Goal: Task Accomplishment & Management: Complete application form

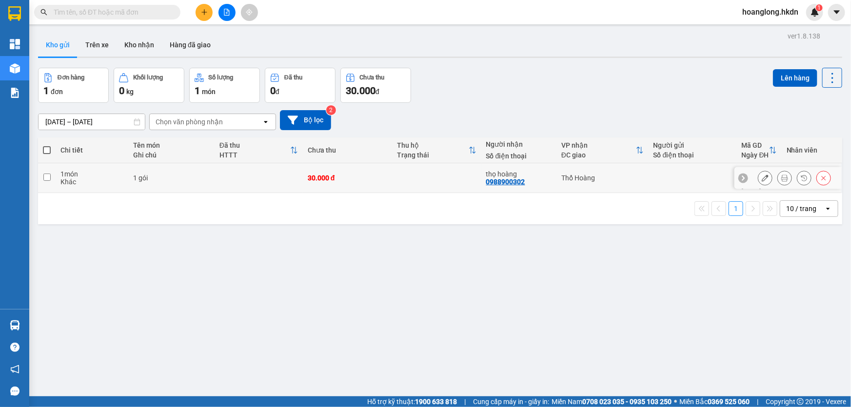
click at [381, 179] on div "30.000 đ" at bounding box center [347, 178] width 79 height 8
checkbox input "true"
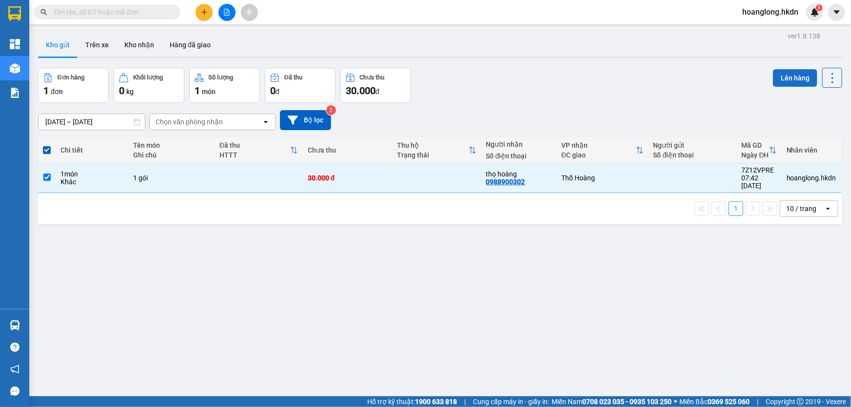
click at [791, 73] on button "Lên hàng" at bounding box center [795, 78] width 44 height 18
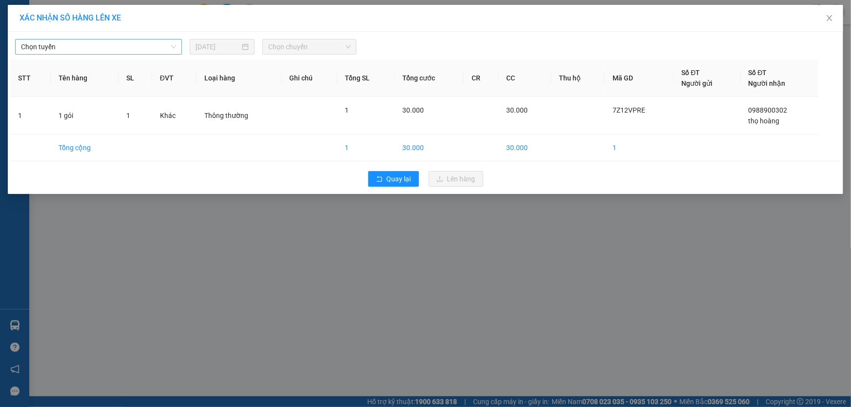
click at [58, 54] on div "Chọn tuyến" at bounding box center [98, 47] width 167 height 16
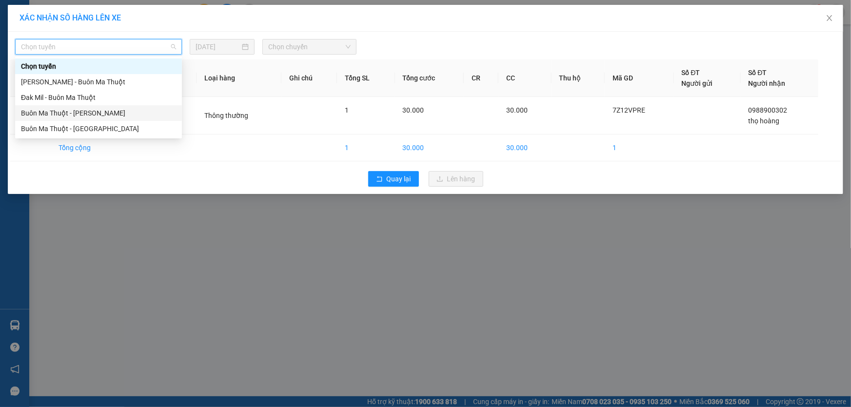
click at [67, 117] on div "Buôn Ma Thuột - Đak Mil" at bounding box center [98, 113] width 155 height 11
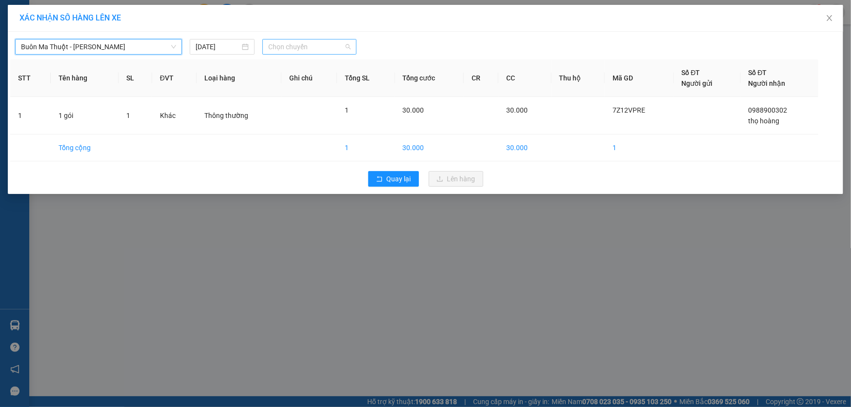
click at [291, 45] on span "Chọn chuyến" at bounding box center [309, 46] width 82 height 15
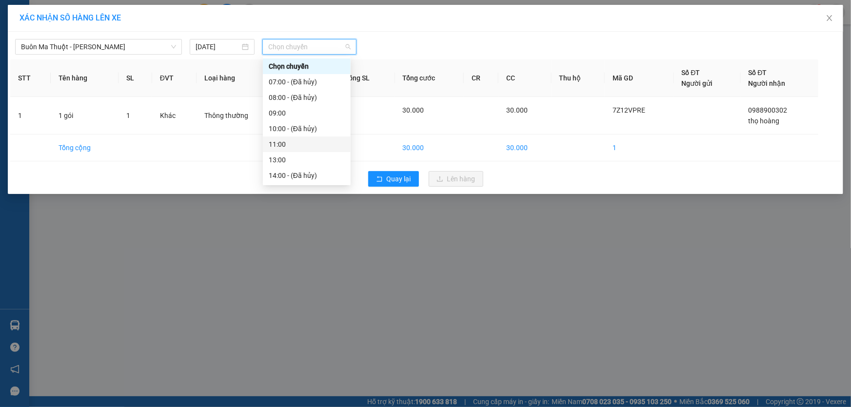
click at [280, 147] on div "11:00" at bounding box center [307, 144] width 76 height 11
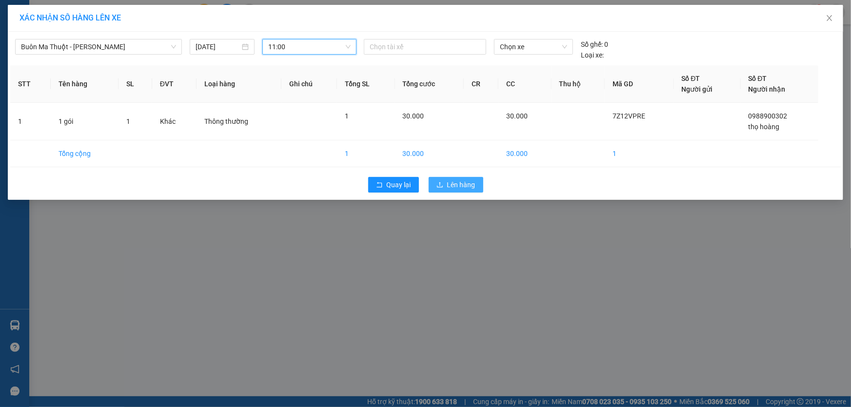
click at [441, 178] on button "Lên hàng" at bounding box center [456, 185] width 55 height 16
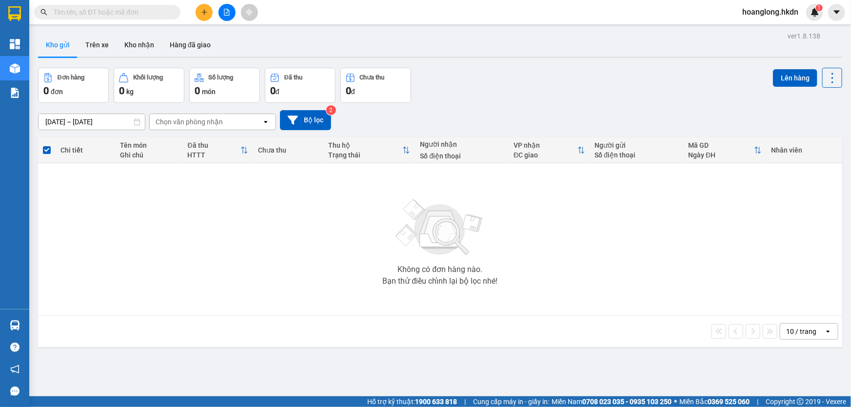
click at [202, 6] on button at bounding box center [204, 12] width 17 height 17
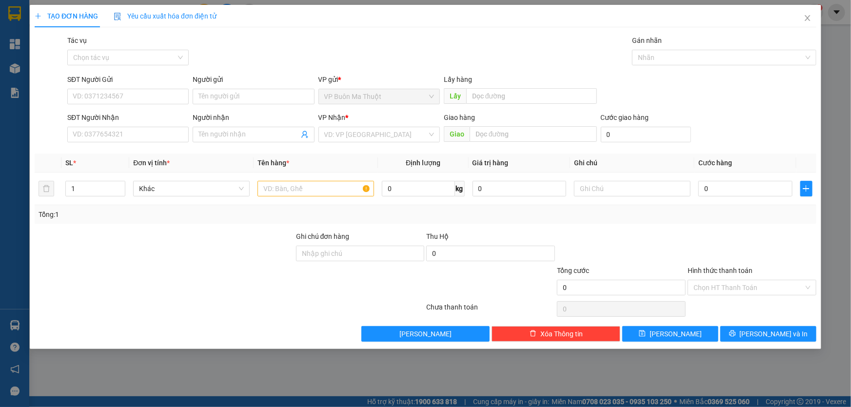
click at [172, 127] on div "SĐT Người Nhận" at bounding box center [127, 119] width 121 height 15
click at [166, 132] on input "SĐT Người Nhận" at bounding box center [127, 135] width 121 height 16
type input "0905937835"
click at [332, 139] on input "search" at bounding box center [375, 134] width 103 height 15
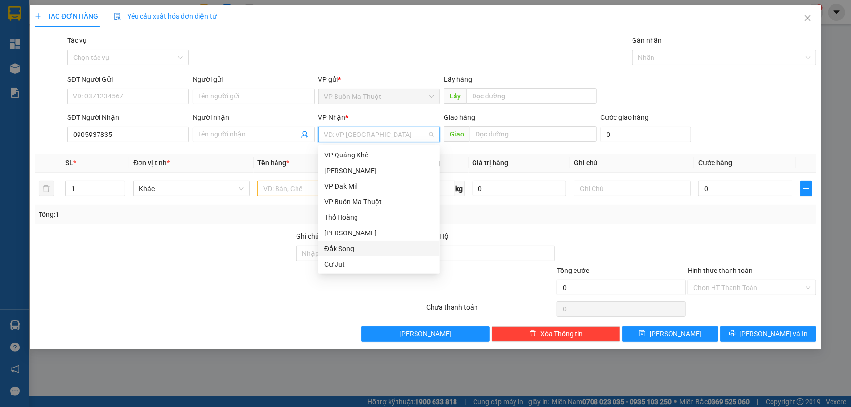
click at [339, 246] on div "Đắk Song" at bounding box center [379, 248] width 110 height 11
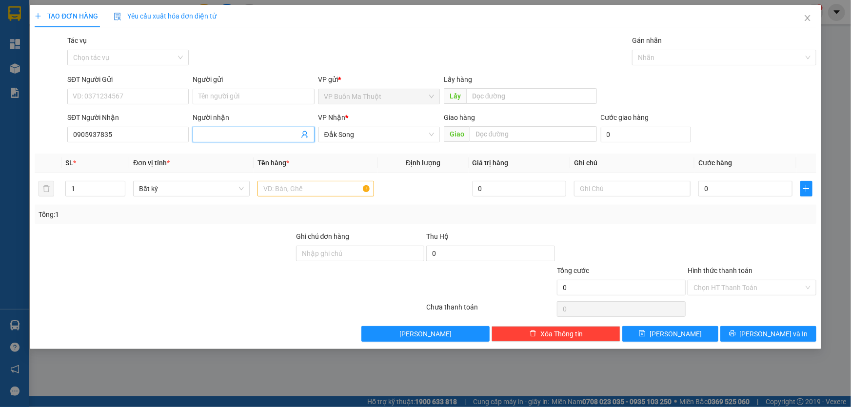
click at [250, 137] on input "Người nhận" at bounding box center [248, 134] width 100 height 11
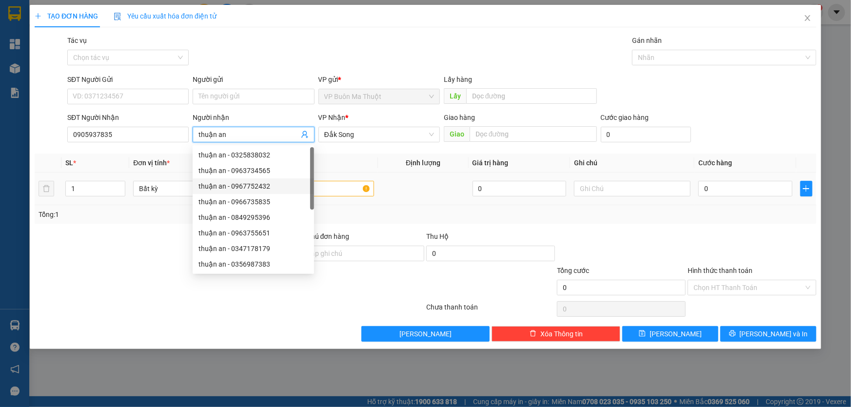
type input "thuận an"
click at [351, 192] on input "text" at bounding box center [315, 189] width 117 height 16
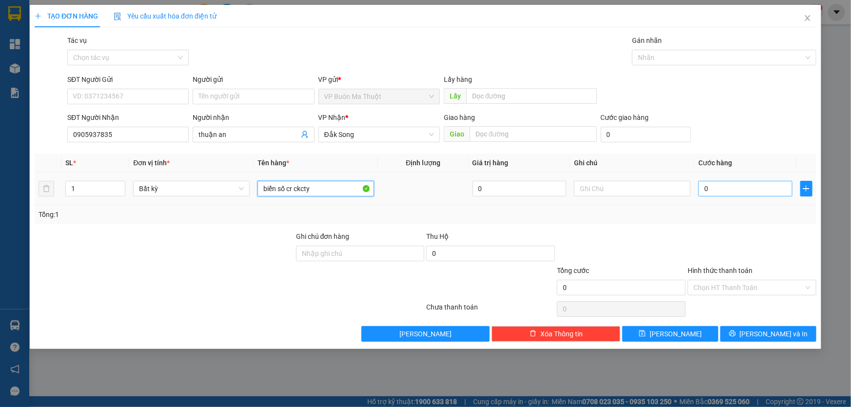
type input "biển số cr ckcty"
click at [722, 183] on input "0" at bounding box center [745, 189] width 94 height 16
type input "3"
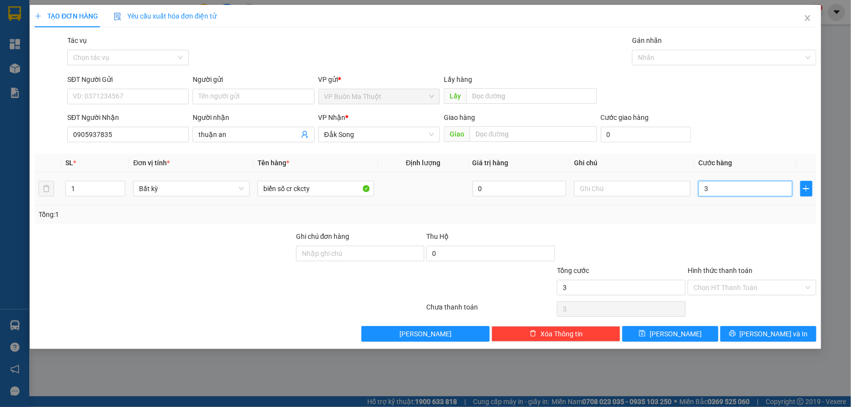
type input "30"
type input "300"
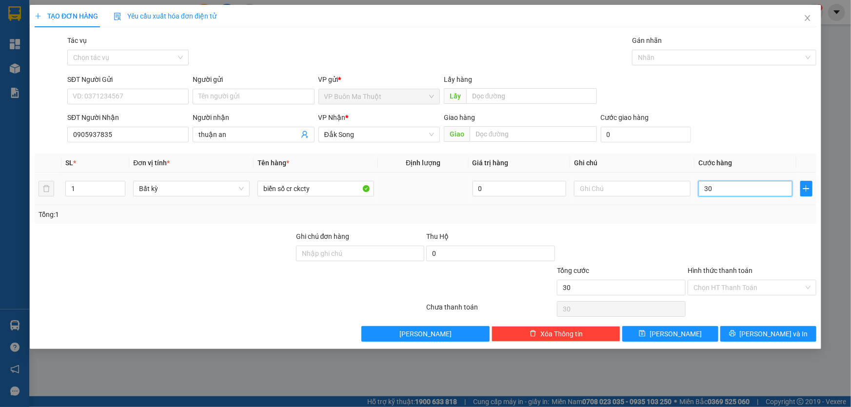
type input "300"
type input "3.000"
type input "30.000"
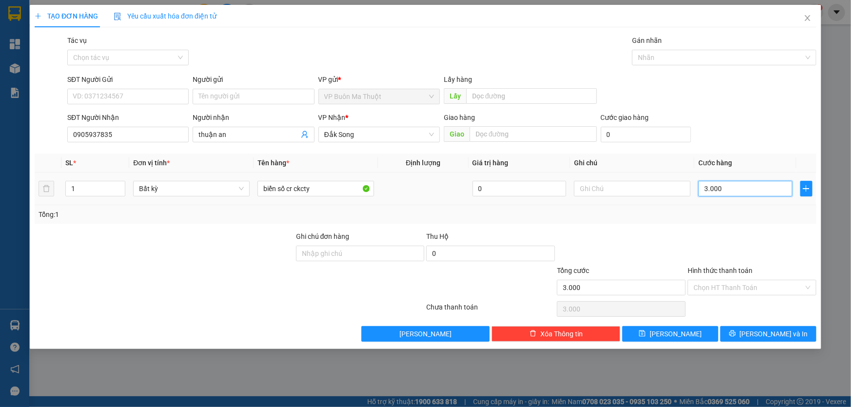
type input "30.000"
click at [698, 292] on input "Hình thức thanh toán" at bounding box center [748, 287] width 110 height 15
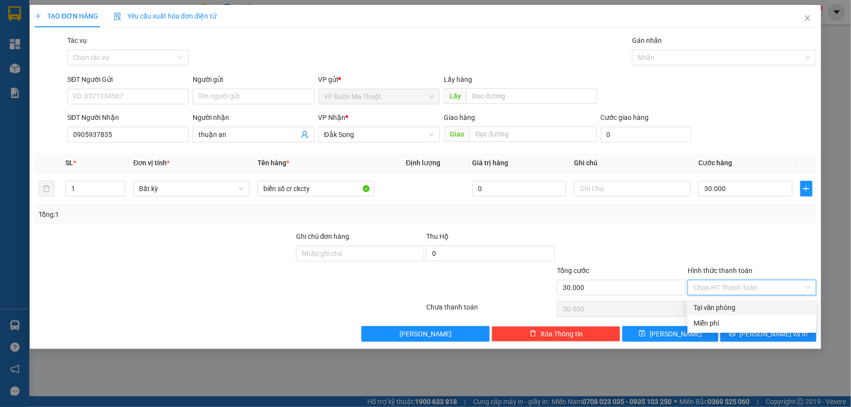
click at [709, 310] on div "Tại văn phòng" at bounding box center [751, 307] width 117 height 11
type input "0"
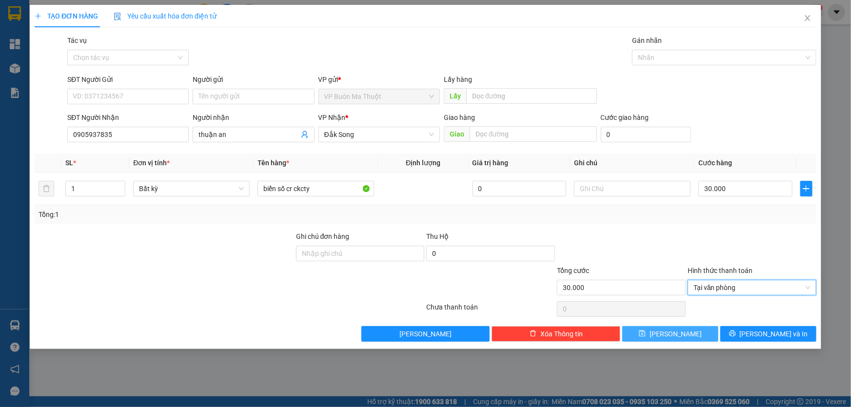
click at [697, 332] on button "Lưu" at bounding box center [670, 334] width 96 height 16
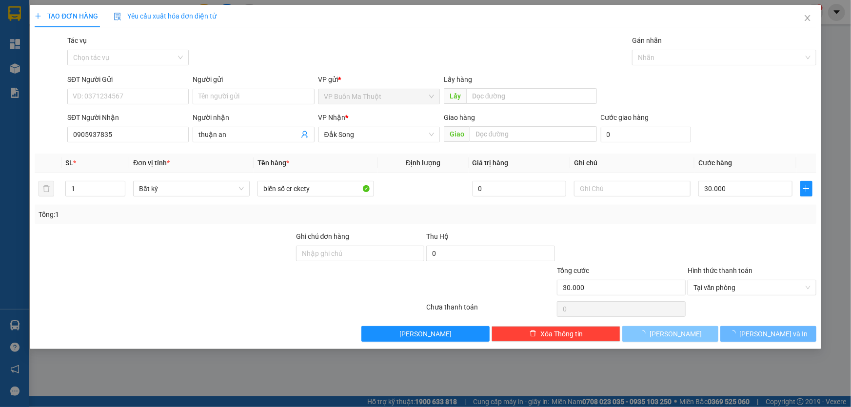
type input "0"
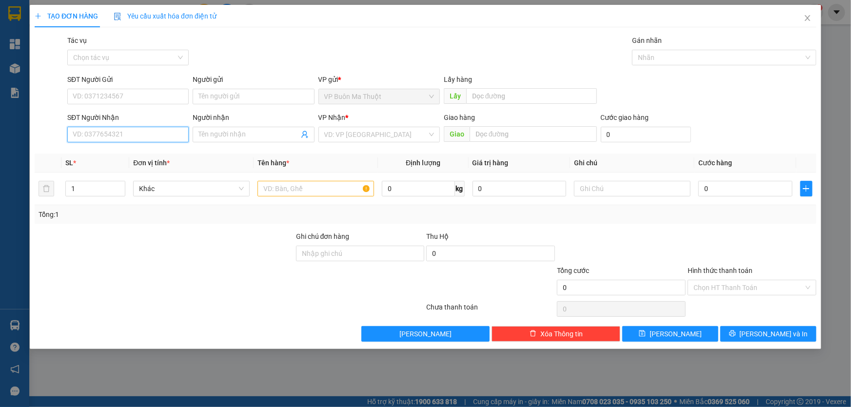
click at [165, 134] on input "SĐT Người Nhận" at bounding box center [127, 135] width 121 height 16
type input "0946041718"
click at [326, 135] on input "search" at bounding box center [375, 134] width 103 height 15
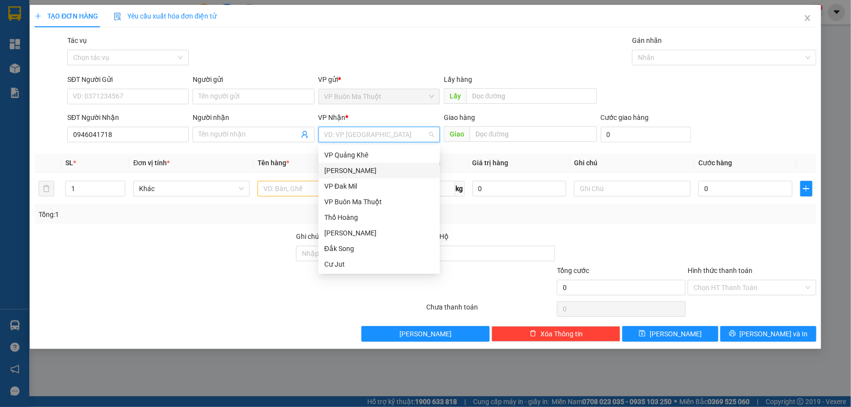
click at [344, 170] on div "[PERSON_NAME]" at bounding box center [379, 170] width 110 height 11
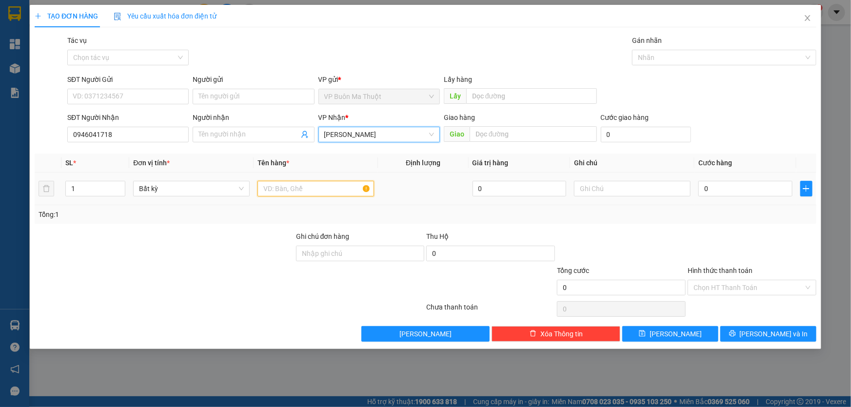
click at [284, 188] on input "text" at bounding box center [315, 189] width 117 height 16
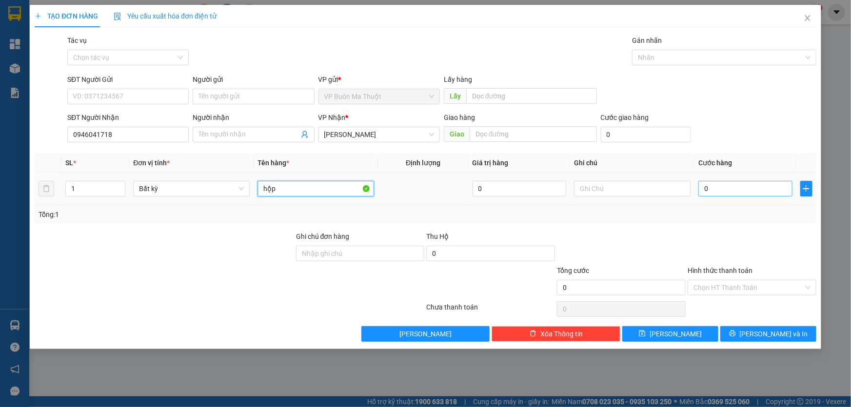
type input "hộp"
click at [750, 189] on input "0" at bounding box center [745, 189] width 94 height 16
type input "3"
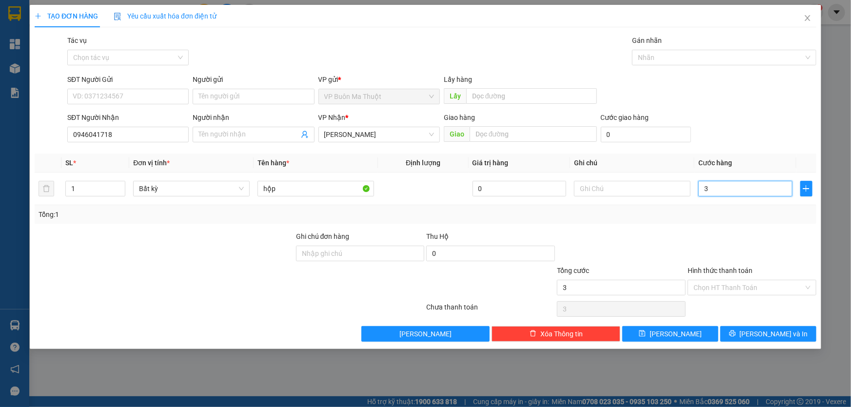
type input "30"
type input "300"
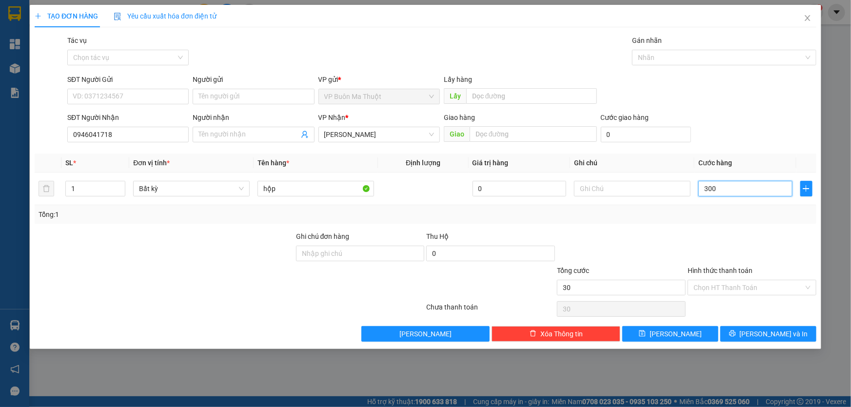
type input "300"
type input "3.000"
type input "30.000"
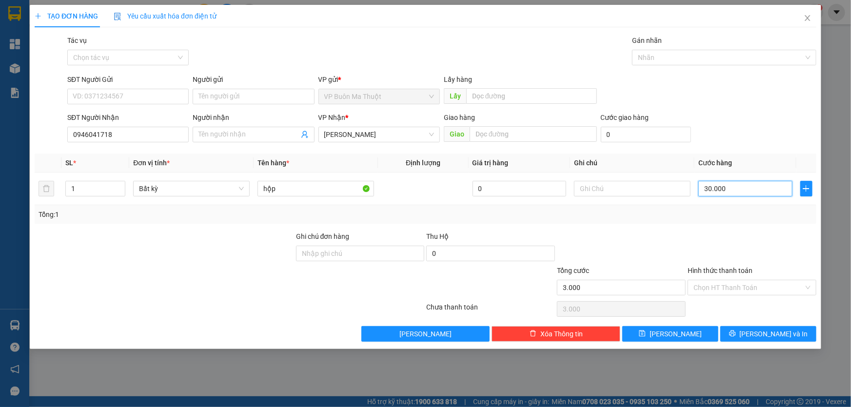
type input "30.000"
click at [677, 336] on span "Lưu" at bounding box center [675, 334] width 52 height 11
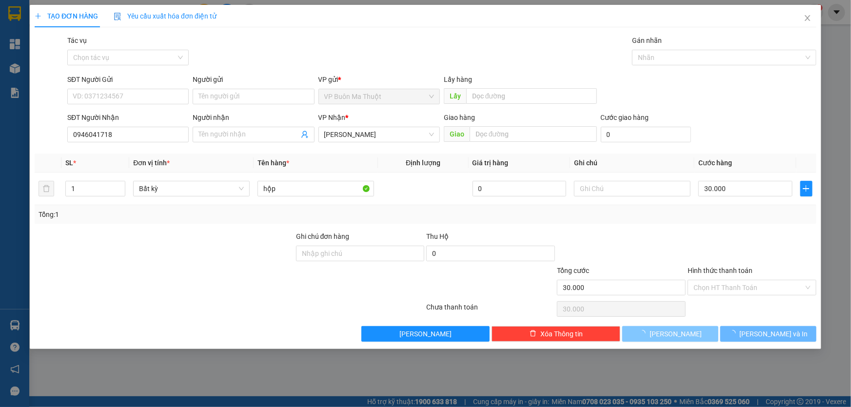
type input "0"
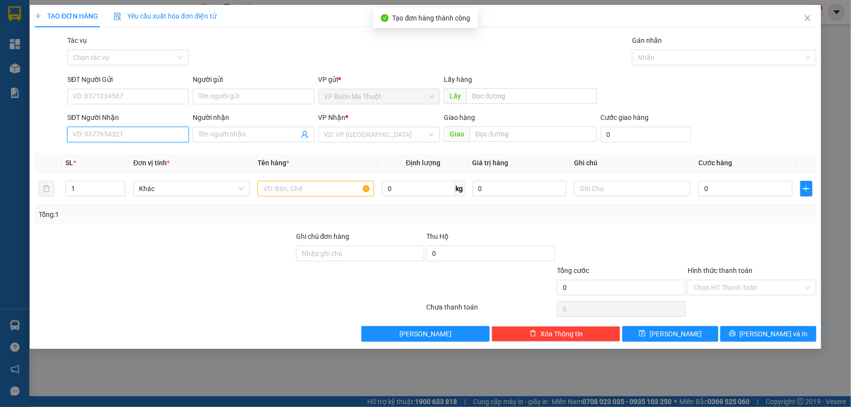
click at [153, 141] on input "SĐT Người Nhận" at bounding box center [127, 135] width 121 height 16
type input "0338674546"
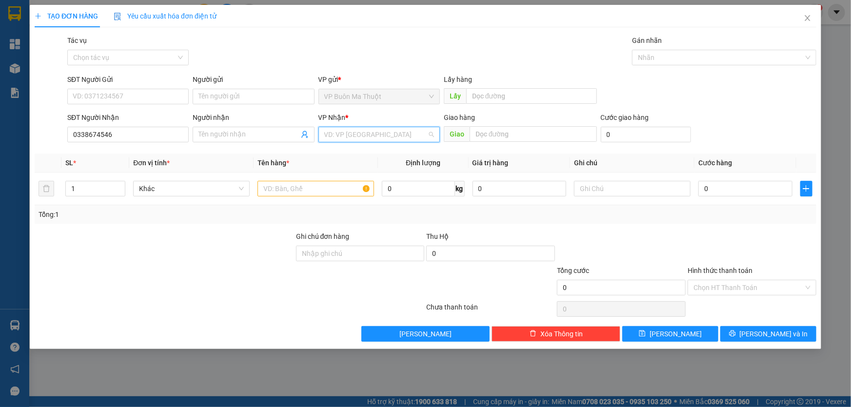
click at [351, 132] on input "search" at bounding box center [375, 134] width 103 height 15
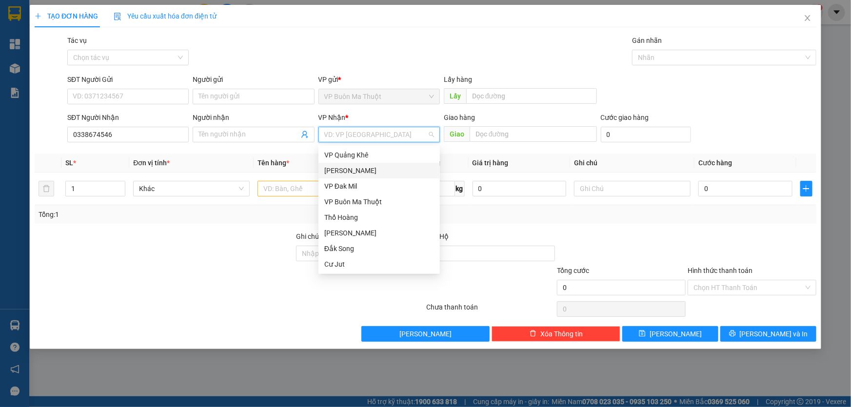
click at [345, 172] on div "[PERSON_NAME]" at bounding box center [379, 170] width 110 height 11
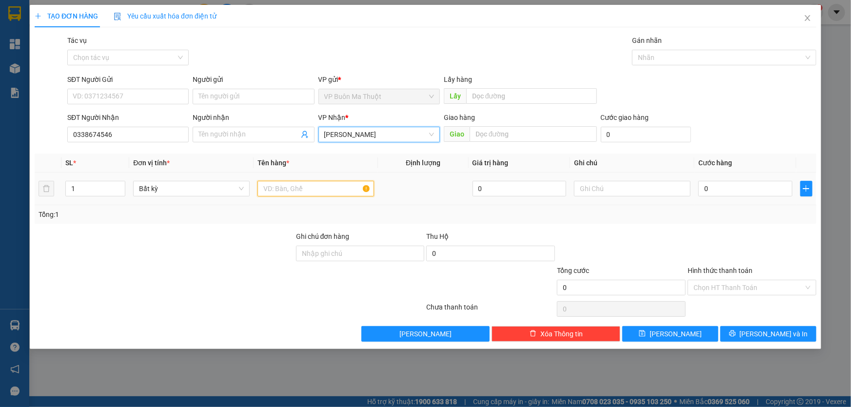
click at [298, 192] on input "text" at bounding box center [315, 189] width 117 height 16
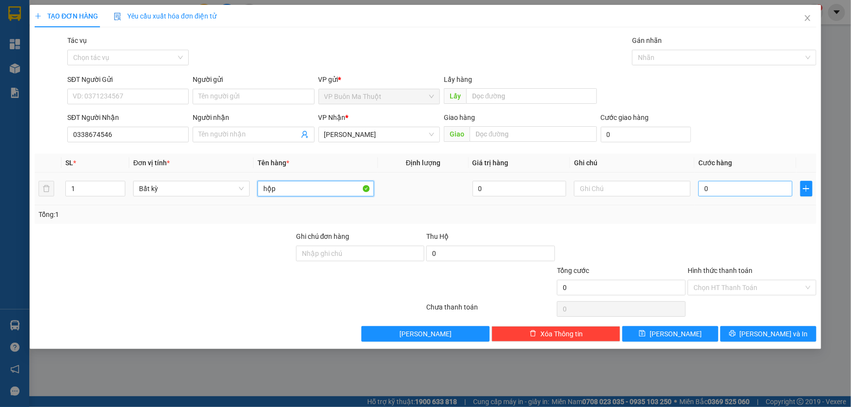
type input "hộp"
click at [750, 185] on input "0" at bounding box center [745, 189] width 94 height 16
type input "3"
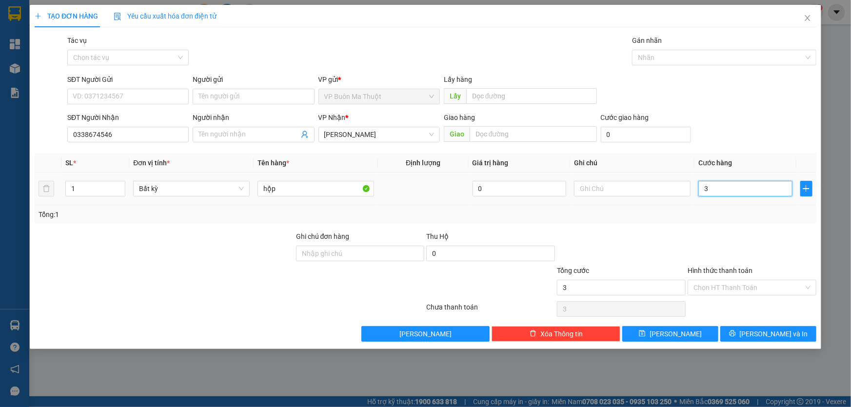
type input "30"
type input "300"
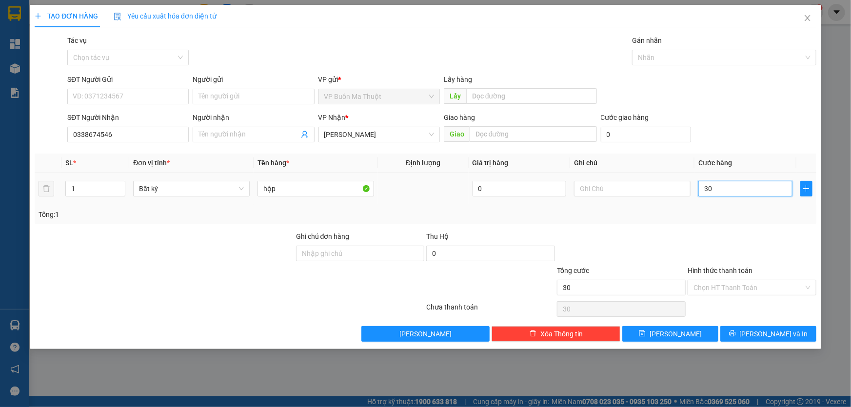
type input "300"
type input "3.000"
type input "30.000"
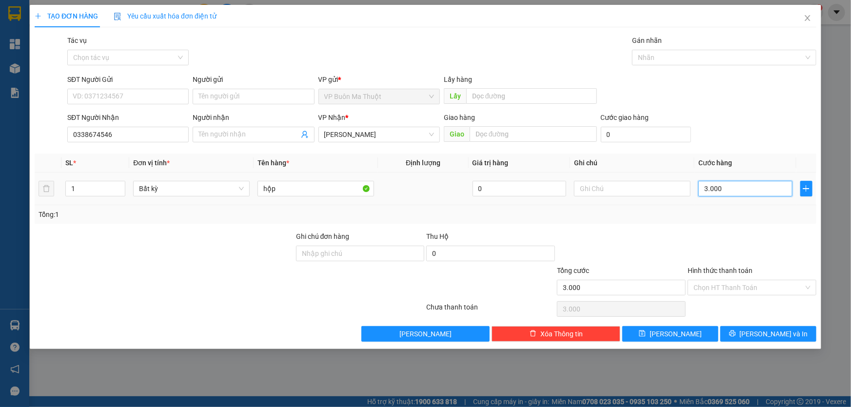
type input "30.000"
click at [657, 334] on button "Lưu" at bounding box center [670, 334] width 96 height 16
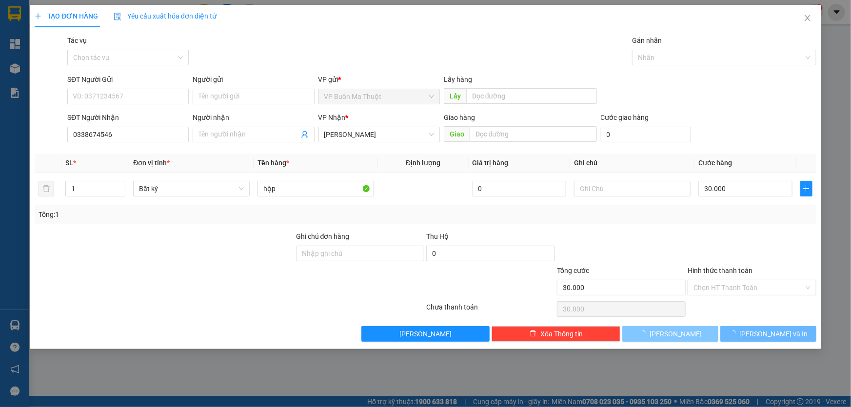
type input "0"
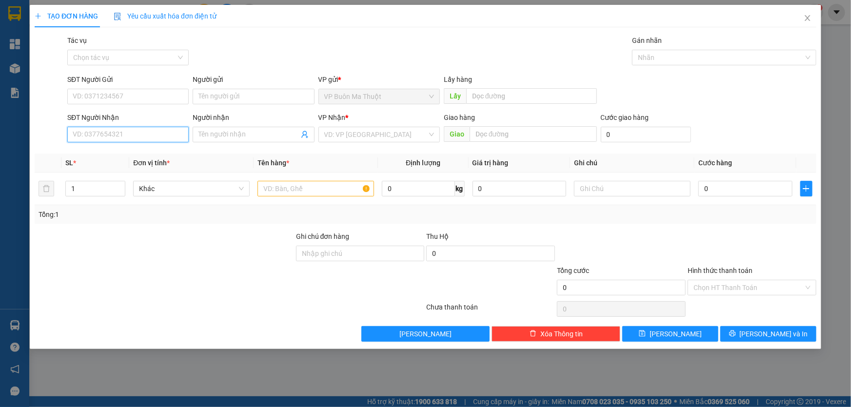
click at [175, 133] on input "SĐT Người Nhận" at bounding box center [127, 135] width 121 height 16
type input "0979743099"
click at [370, 141] on input "search" at bounding box center [375, 134] width 103 height 15
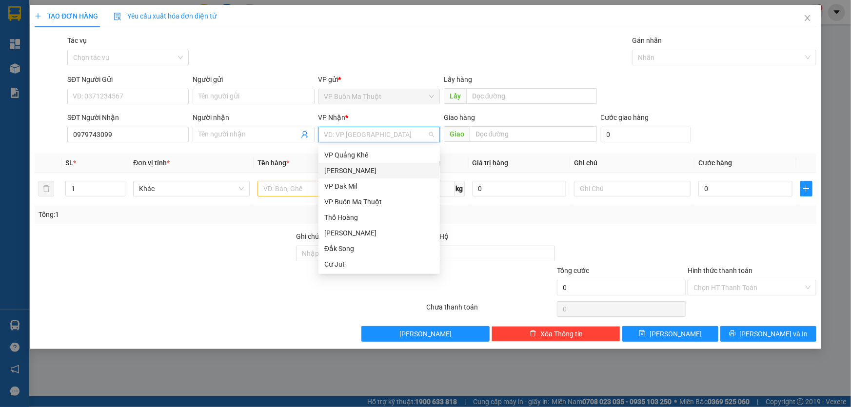
click at [362, 166] on div "[PERSON_NAME]" at bounding box center [379, 170] width 110 height 11
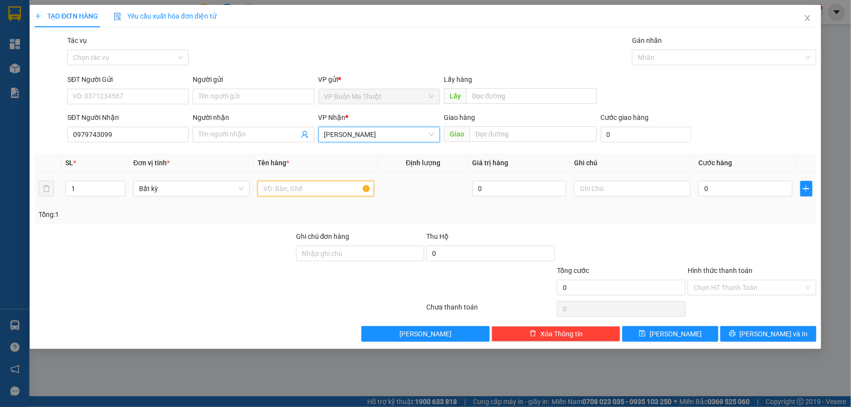
click at [309, 185] on input "text" at bounding box center [315, 189] width 117 height 16
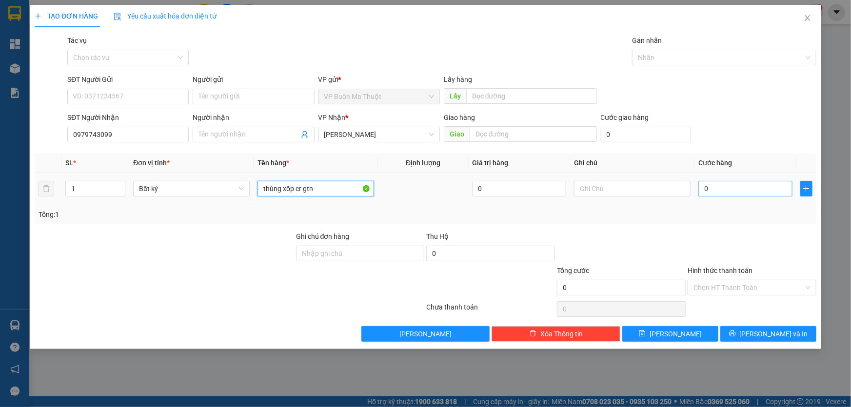
type input "thùng xốp cr gtn"
click at [746, 187] on input "0" at bounding box center [745, 189] width 94 height 16
type input "8"
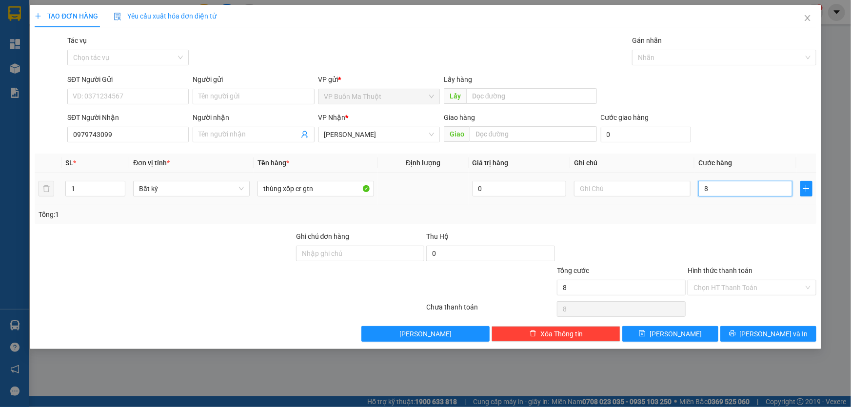
type input "80"
type input "800"
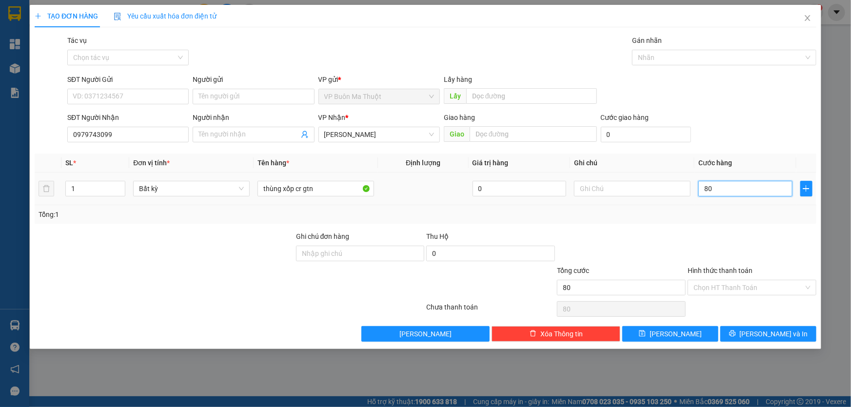
type input "800"
type input "8.000"
type input "80.000"
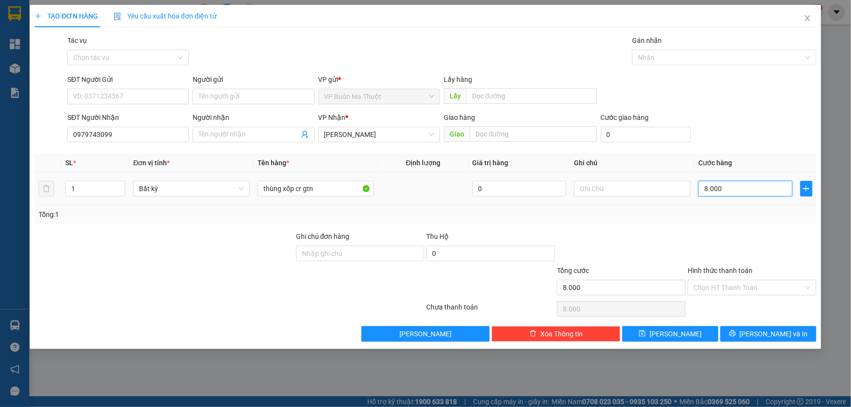
type input "80.000"
click at [712, 283] on input "Hình thức thanh toán" at bounding box center [748, 287] width 110 height 15
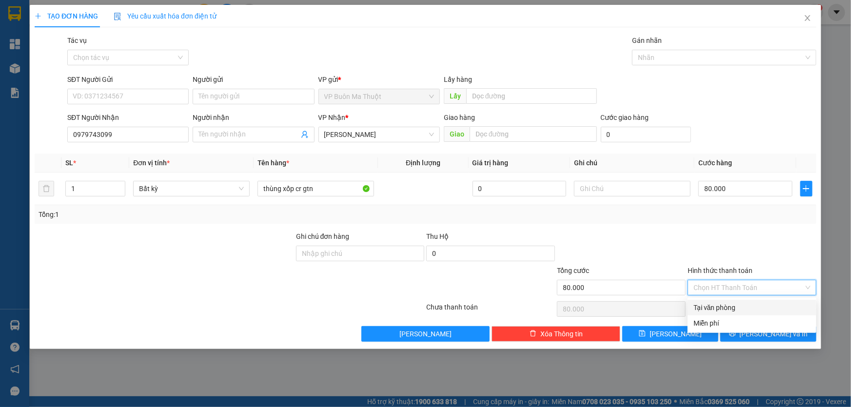
click at [714, 307] on div "Tại văn phòng" at bounding box center [751, 307] width 117 height 11
type input "0"
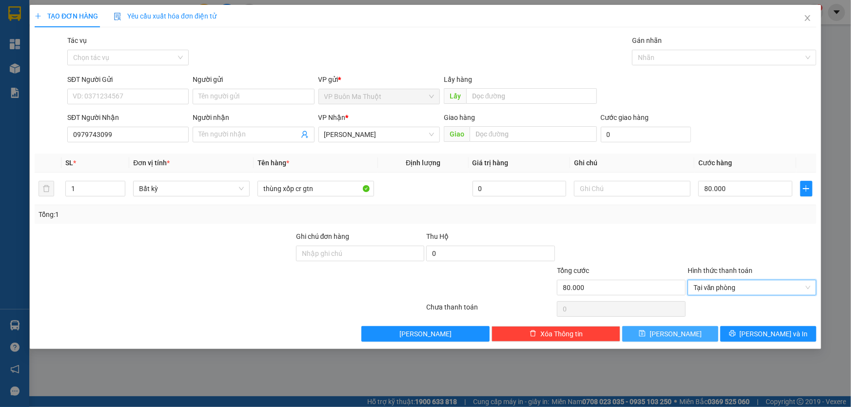
click at [702, 335] on button "Lưu" at bounding box center [670, 334] width 96 height 16
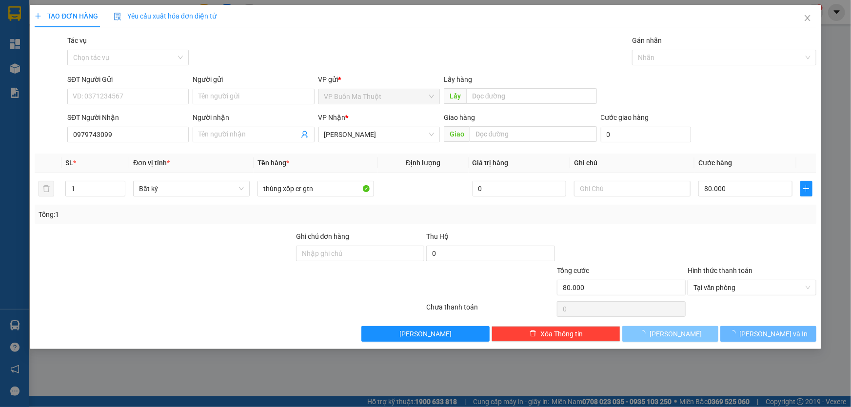
type input "0"
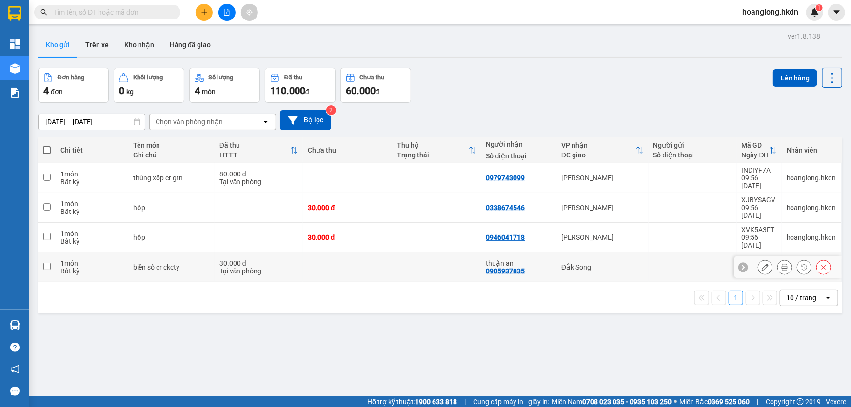
click at [418, 253] on td at bounding box center [436, 268] width 89 height 30
checkbox input "true"
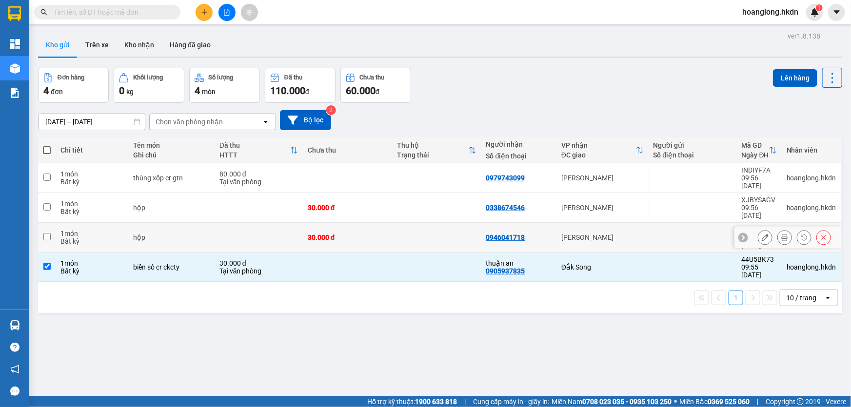
click at [423, 223] on td at bounding box center [436, 238] width 89 height 30
checkbox input "true"
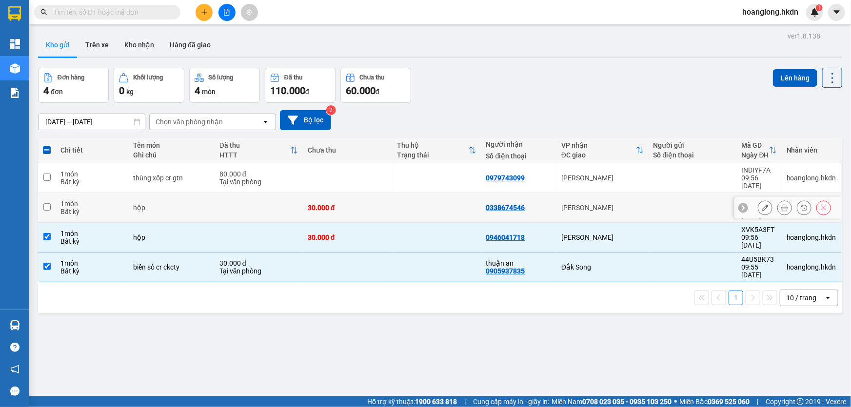
click at [437, 195] on td at bounding box center [436, 208] width 89 height 30
checkbox input "true"
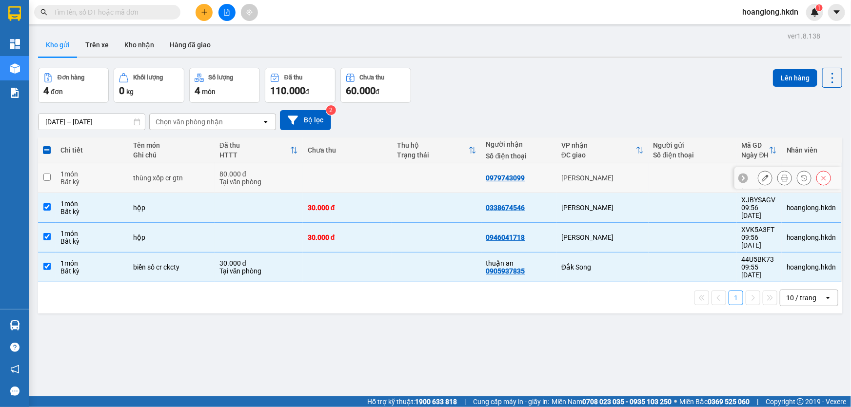
drag, startPoint x: 445, startPoint y: 181, endPoint x: 526, endPoint y: 300, distance: 143.9
click at [447, 180] on td at bounding box center [436, 178] width 89 height 30
checkbox input "true"
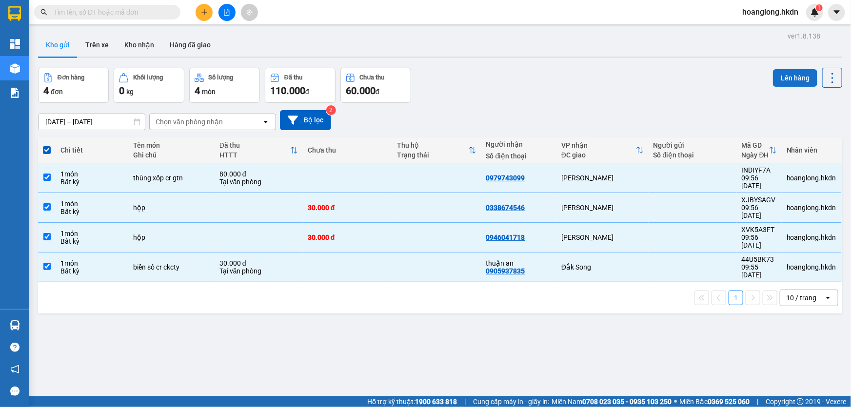
click at [785, 73] on button "Lên hàng" at bounding box center [795, 78] width 44 height 18
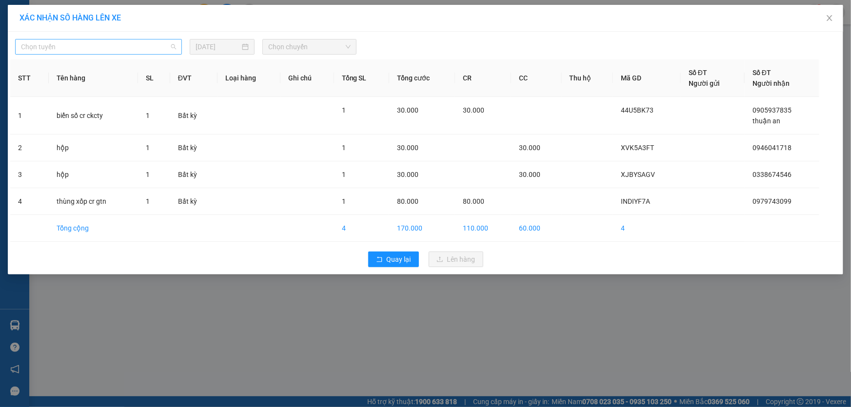
click at [96, 41] on span "Chọn tuyến" at bounding box center [98, 46] width 155 height 15
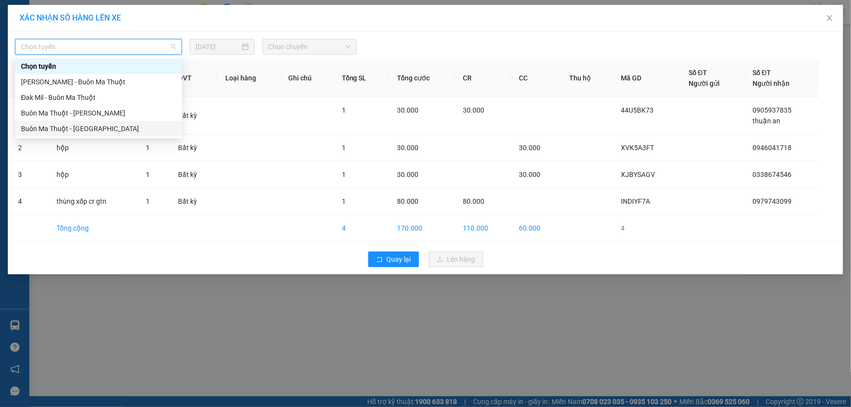
click at [112, 126] on div "Buôn Ma Thuột - Gia Nghĩa" at bounding box center [98, 128] width 155 height 11
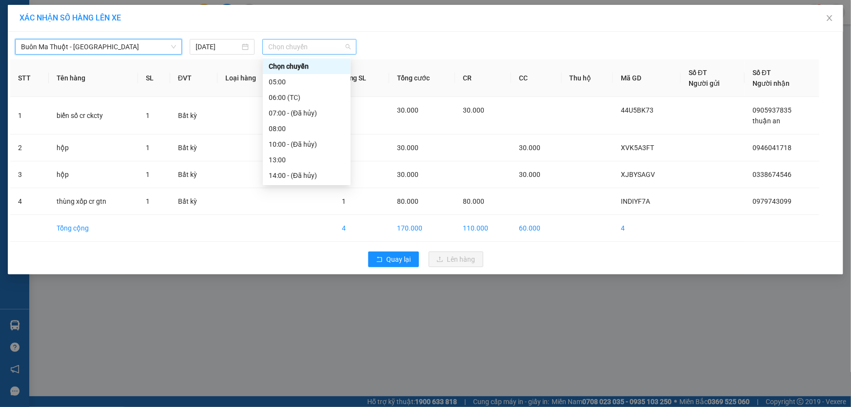
click at [294, 49] on span "Chọn chuyến" at bounding box center [309, 46] width 82 height 15
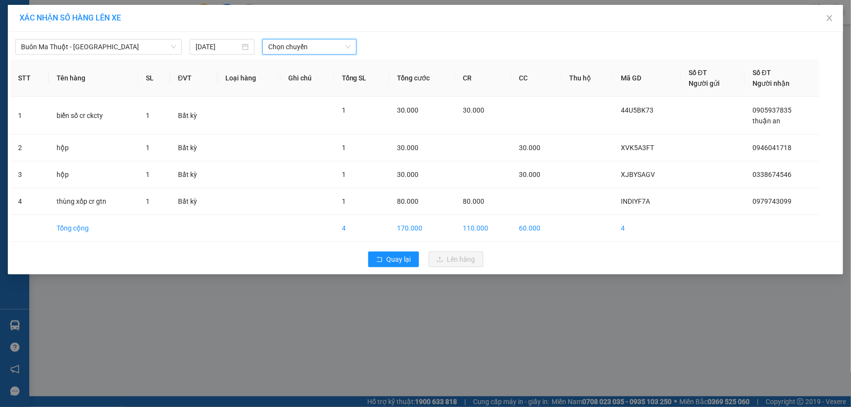
click at [217, 320] on div "XÁC NHẬN SỐ HÀNG LÊN XE Buôn Ma Thuột - Gia Nghĩa 14/08/2025 Chọn chuyến Chọn c…" at bounding box center [425, 203] width 851 height 407
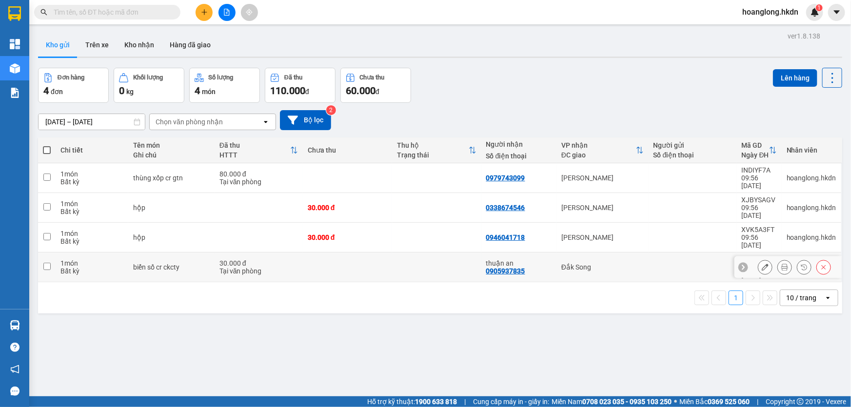
click at [401, 253] on td at bounding box center [436, 268] width 89 height 30
checkbox input "true"
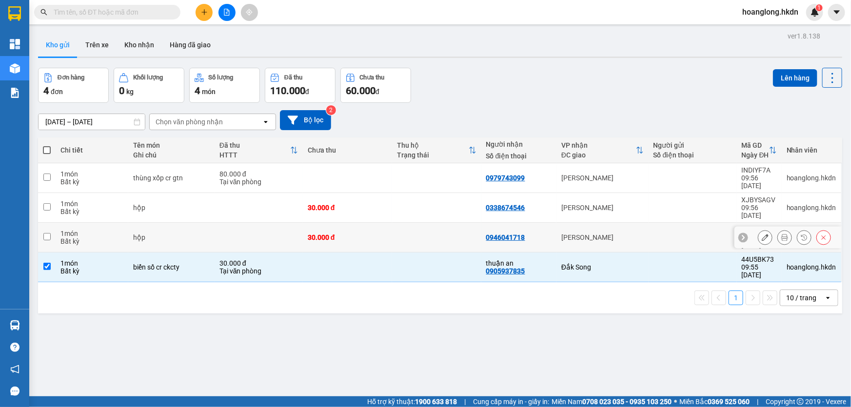
click at [398, 227] on td at bounding box center [436, 238] width 89 height 30
checkbox input "true"
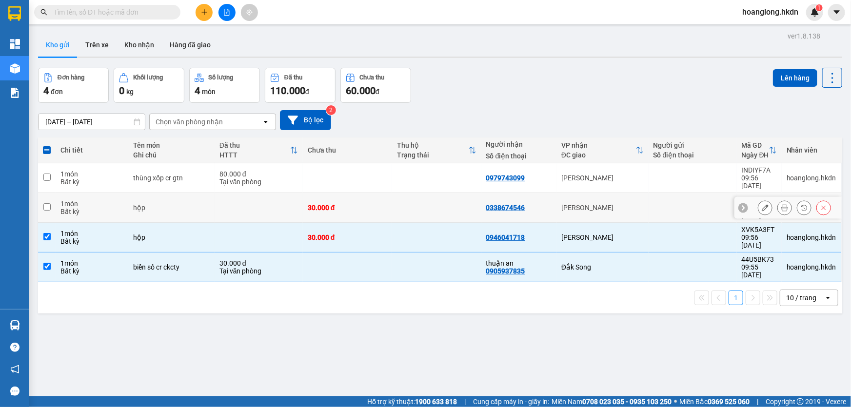
click at [416, 200] on td at bounding box center [436, 208] width 89 height 30
checkbox input "true"
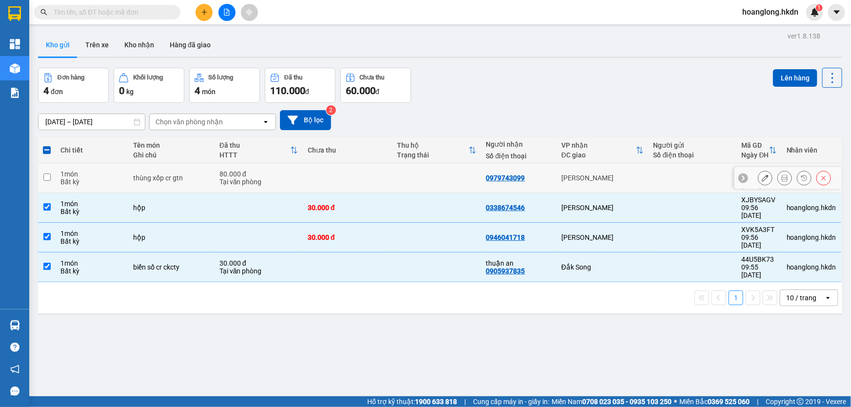
click at [448, 176] on td at bounding box center [436, 178] width 89 height 30
checkbox input "true"
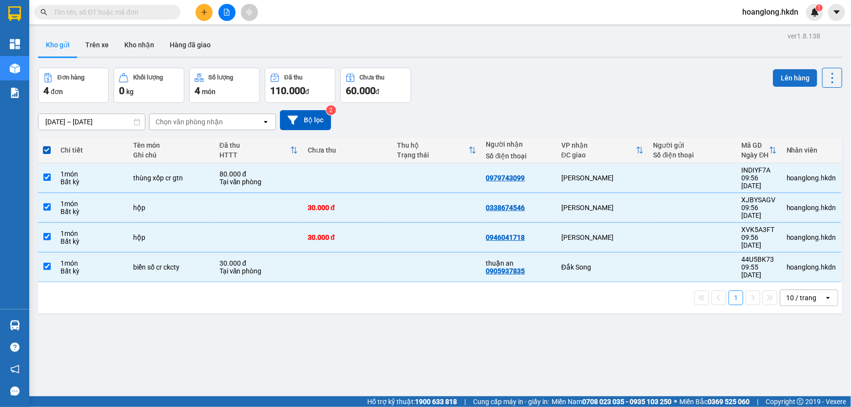
click at [790, 74] on button "Lên hàng" at bounding box center [795, 78] width 44 height 18
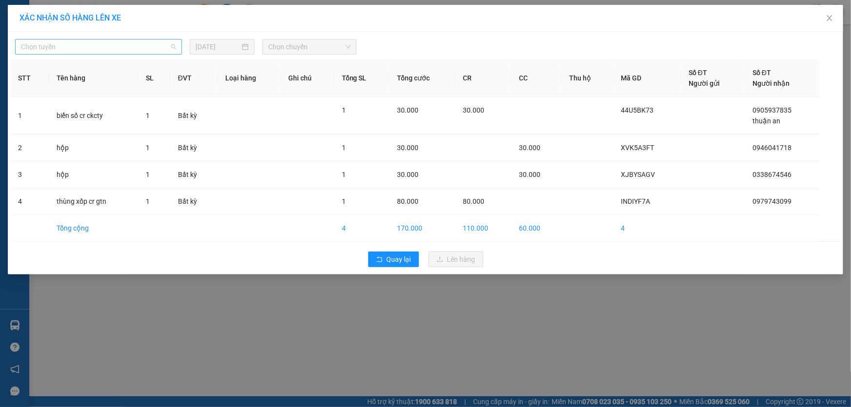
click at [89, 47] on span "Chọn tuyến" at bounding box center [98, 46] width 155 height 15
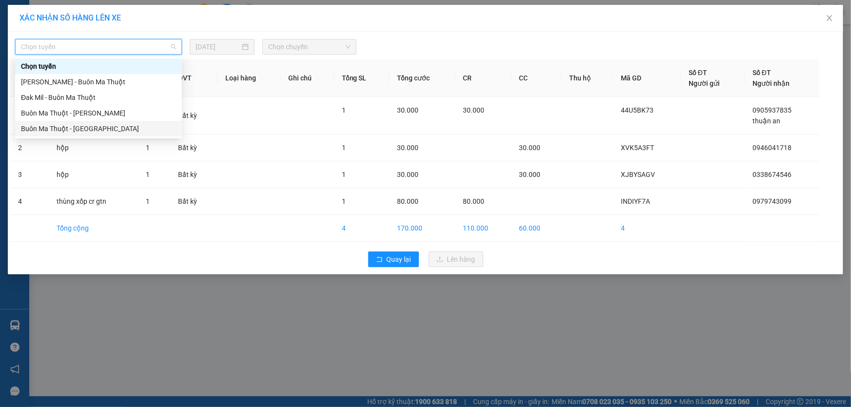
click at [88, 127] on div "Buôn Ma Thuột - Gia Nghĩa" at bounding box center [98, 128] width 155 height 11
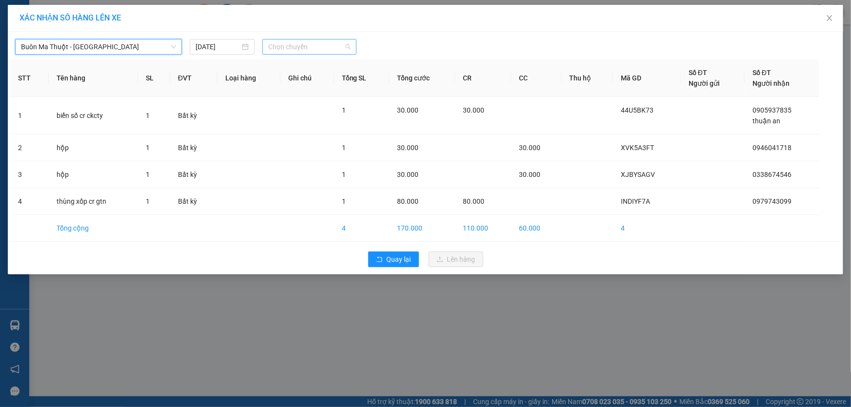
click at [283, 48] on span "Chọn chuyến" at bounding box center [309, 46] width 82 height 15
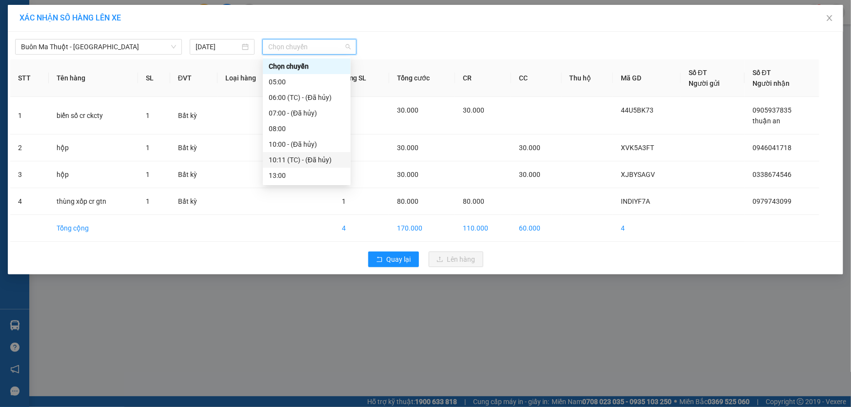
click at [298, 161] on div "10:11 (TC) - (Đã hủy)" at bounding box center [307, 160] width 76 height 11
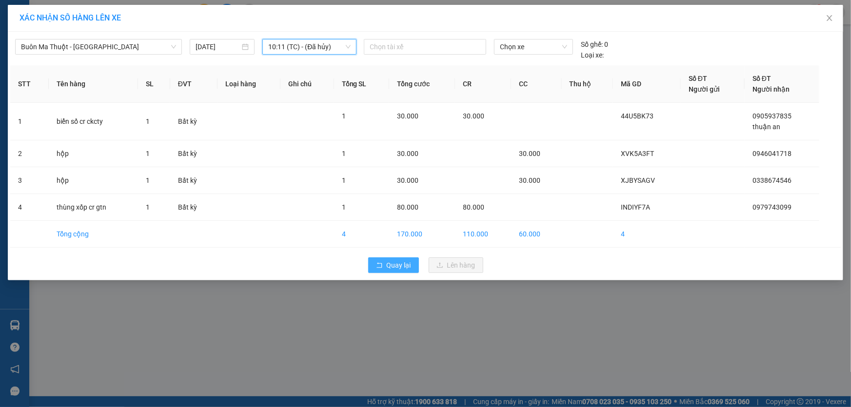
click at [406, 268] on span "Quay lại" at bounding box center [399, 265] width 24 height 11
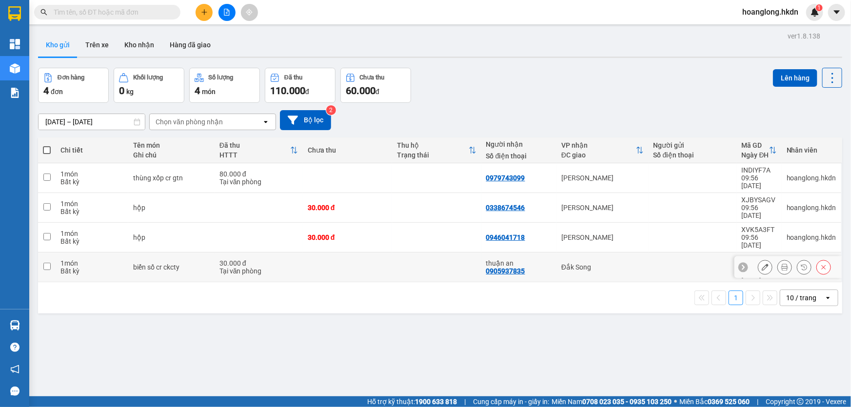
click at [438, 253] on td at bounding box center [436, 268] width 89 height 30
checkbox input "true"
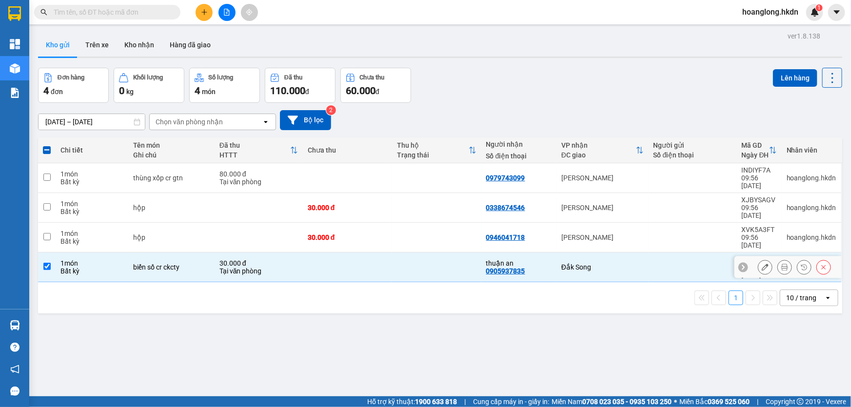
click at [453, 223] on td at bounding box center [436, 238] width 89 height 30
checkbox input "true"
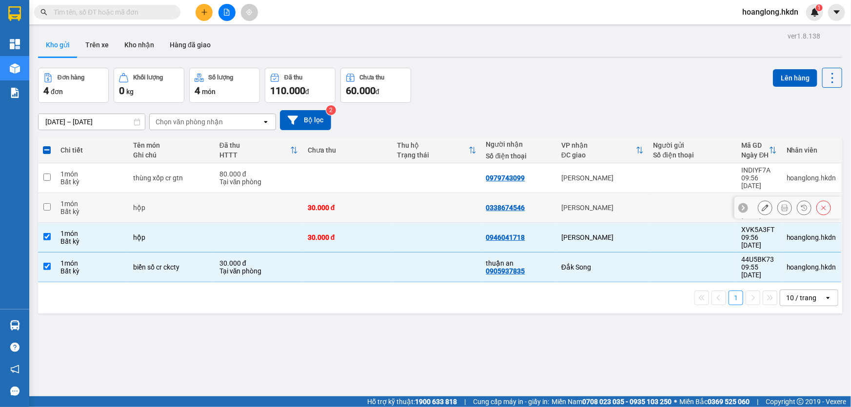
click at [460, 198] on td at bounding box center [436, 208] width 89 height 30
checkbox input "true"
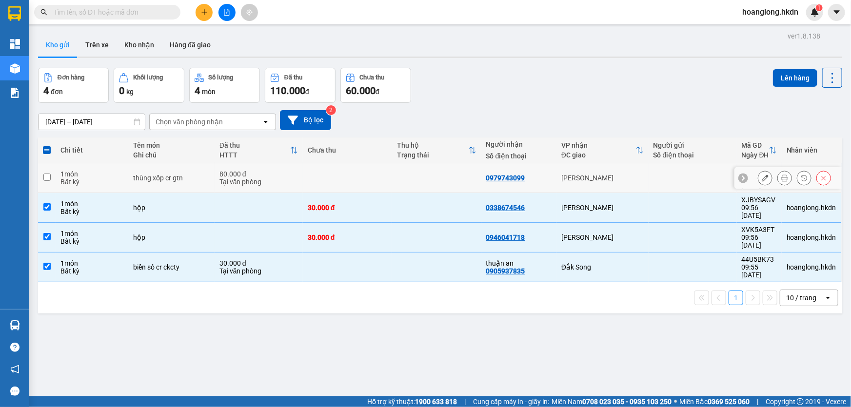
click at [462, 180] on td at bounding box center [436, 178] width 89 height 30
checkbox input "true"
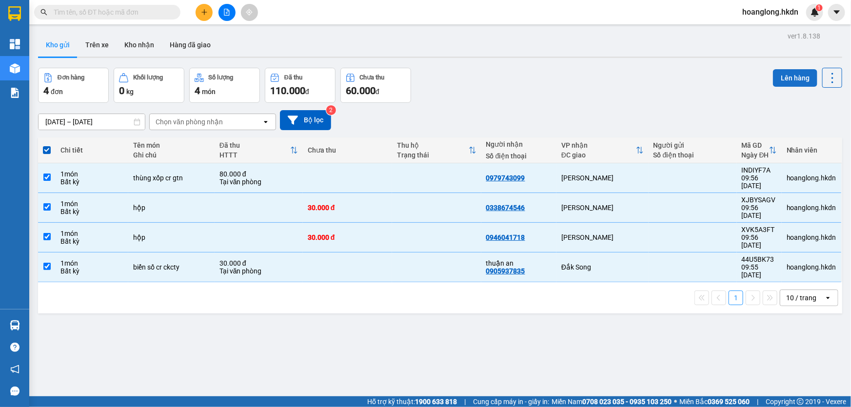
click at [795, 81] on button "Lên hàng" at bounding box center [795, 78] width 44 height 18
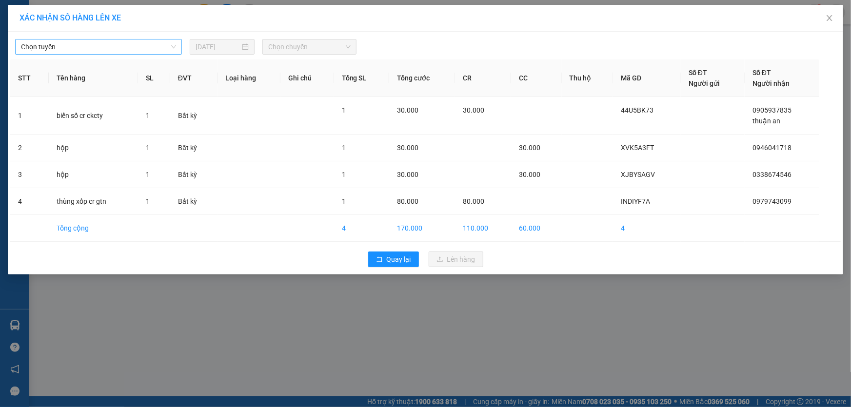
click at [118, 47] on span "Chọn tuyến" at bounding box center [98, 46] width 155 height 15
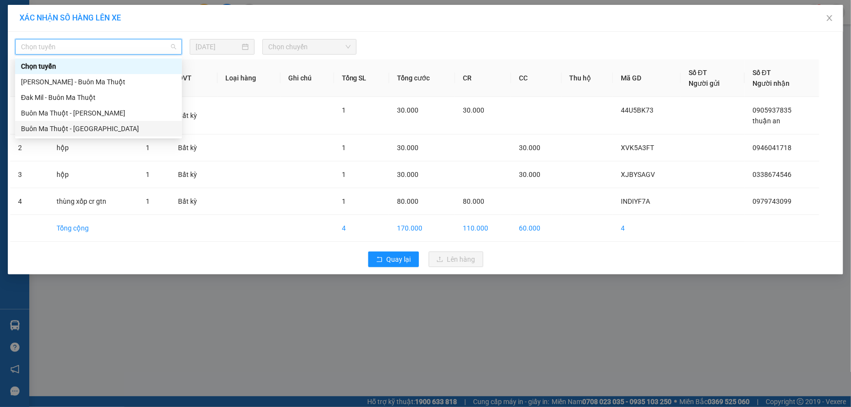
click at [87, 124] on div "Buôn Ma Thuột - Gia Nghĩa" at bounding box center [98, 128] width 155 height 11
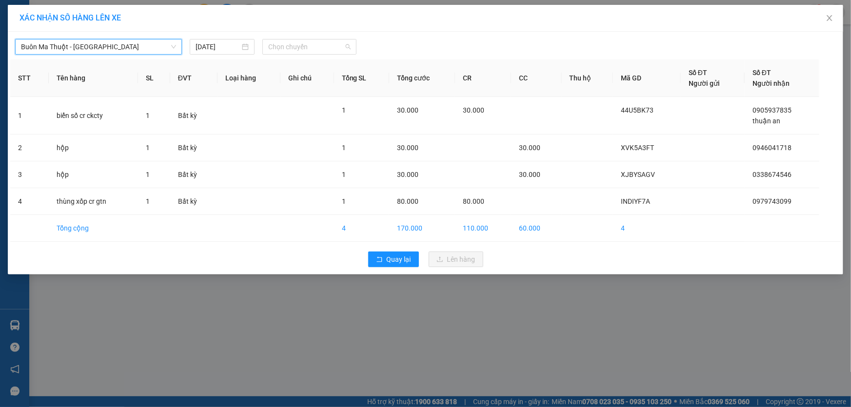
drag, startPoint x: 289, startPoint y: 51, endPoint x: 284, endPoint y: 59, distance: 9.0
click at [289, 51] on span "Chọn chuyến" at bounding box center [309, 46] width 82 height 15
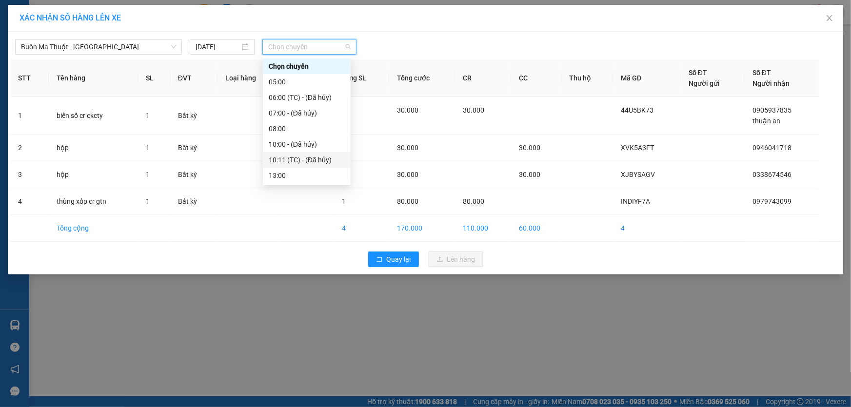
click at [311, 161] on div "10:11 (TC) - (Đã hủy)" at bounding box center [307, 160] width 76 height 11
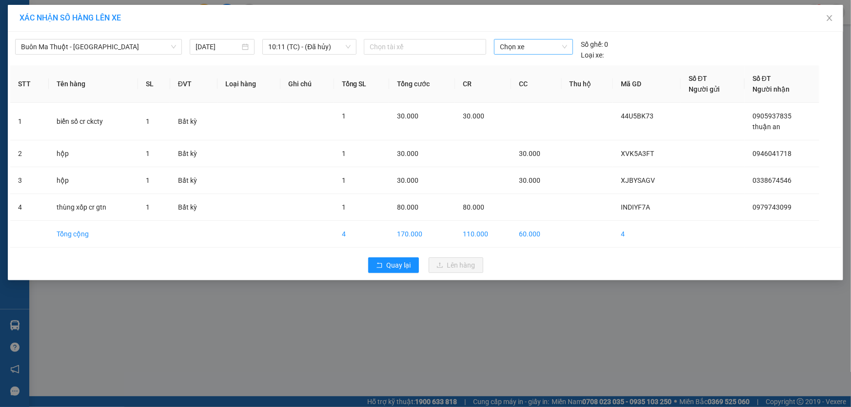
click at [517, 47] on span "Chọn xe" at bounding box center [533, 46] width 67 height 15
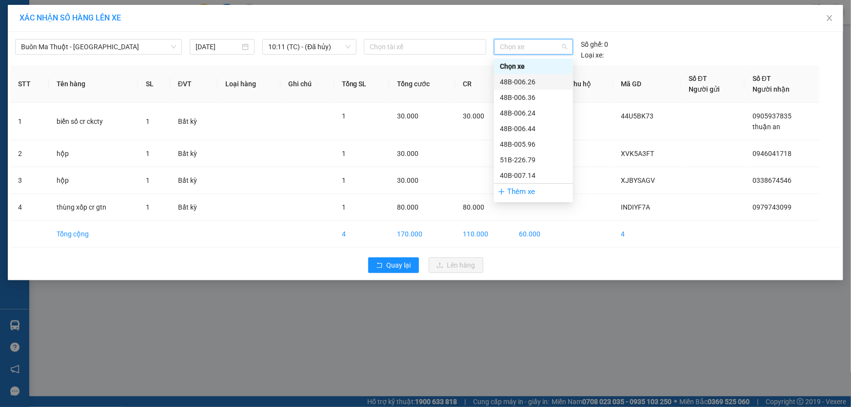
click at [530, 82] on div "48B-006.26" at bounding box center [533, 82] width 67 height 11
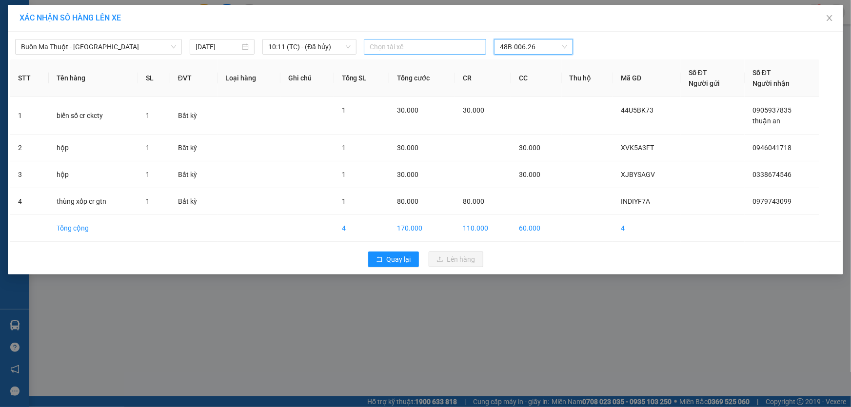
click at [407, 53] on div "Chọn tài xế" at bounding box center [425, 47] width 122 height 16
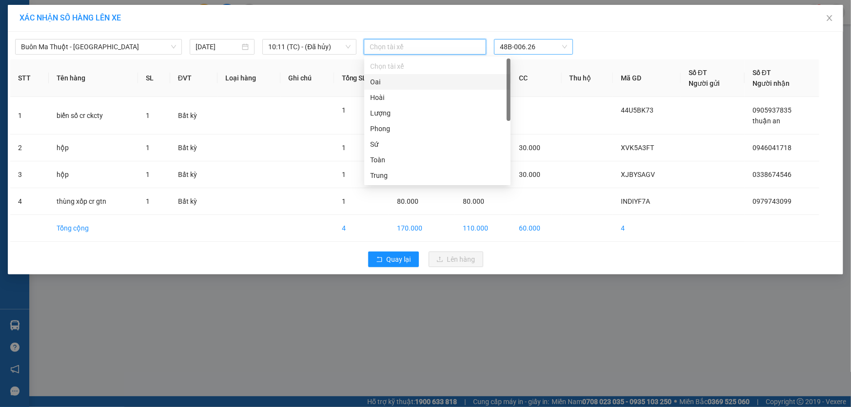
click at [524, 46] on span "48B-006.26" at bounding box center [533, 46] width 67 height 15
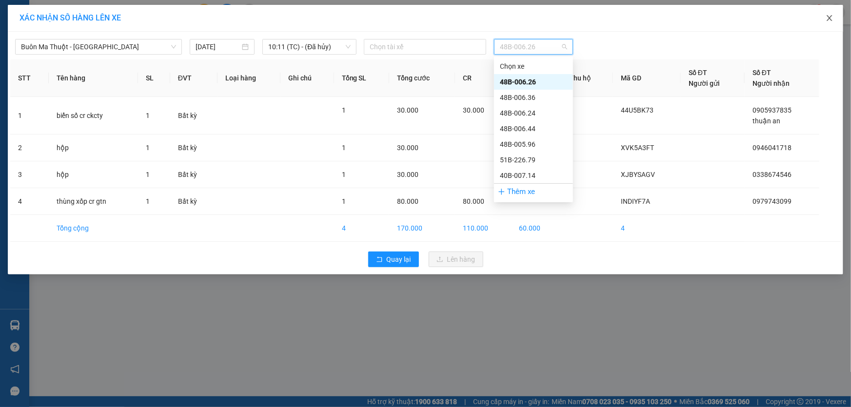
click at [827, 20] on icon "close" at bounding box center [830, 18] width 8 height 8
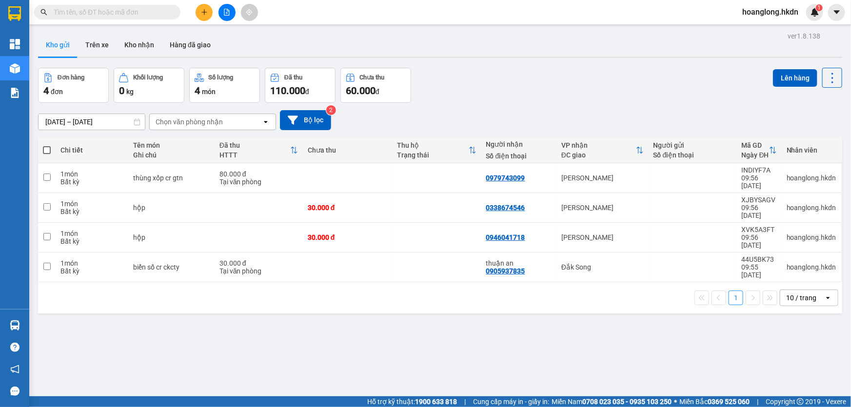
click at [47, 154] on span at bounding box center [47, 150] width 8 height 8
click at [47, 145] on input "checkbox" at bounding box center [47, 145] width 0 height 0
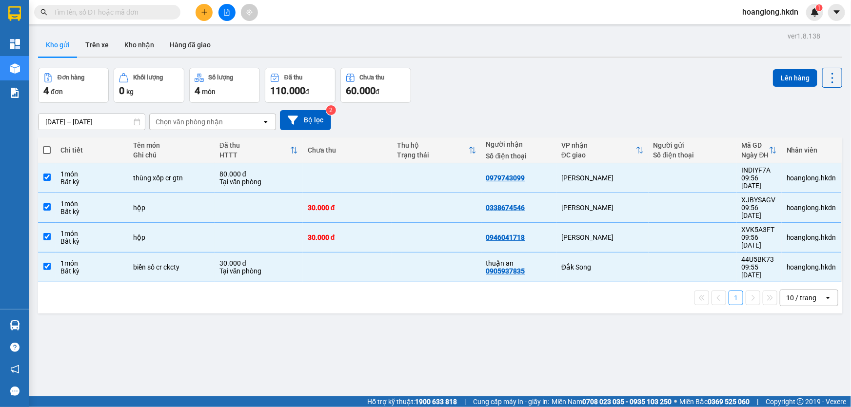
checkbox input "true"
click at [773, 77] on button "Lên hàng" at bounding box center [795, 78] width 44 height 18
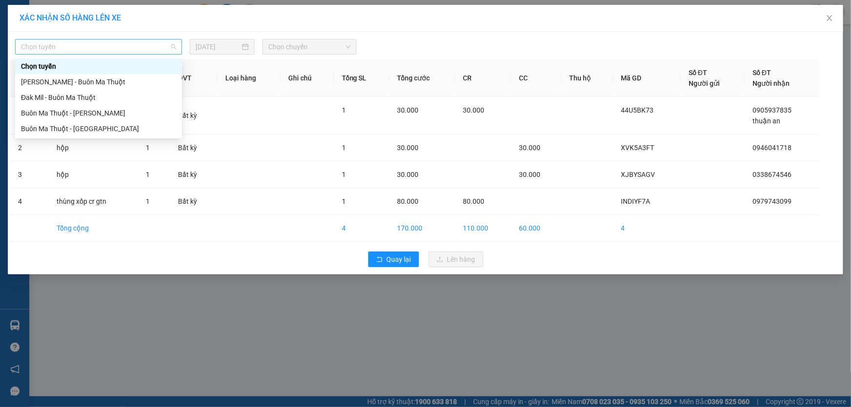
click at [114, 44] on span "Chọn tuyến" at bounding box center [98, 46] width 155 height 15
click at [100, 126] on div "Buôn Ma Thuột - Gia Nghĩa" at bounding box center [98, 128] width 155 height 11
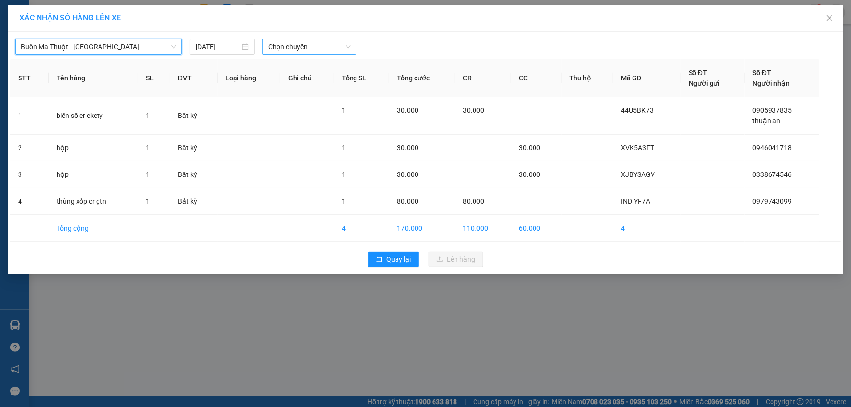
click at [305, 43] on span "Chọn chuyến" at bounding box center [309, 46] width 82 height 15
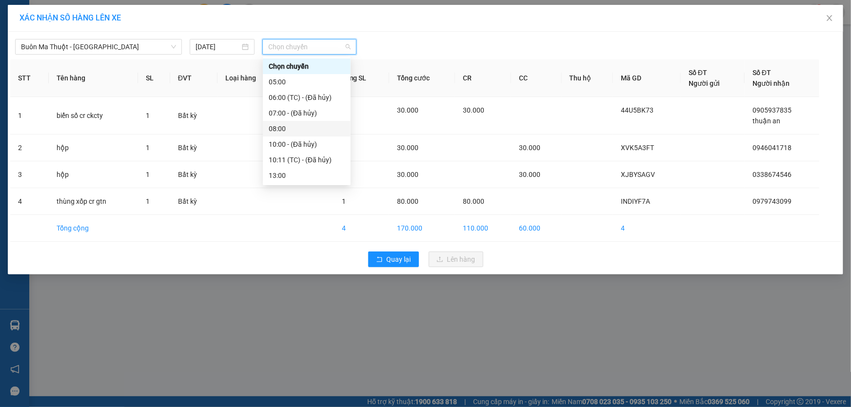
click at [292, 127] on div "08:00" at bounding box center [307, 128] width 76 height 11
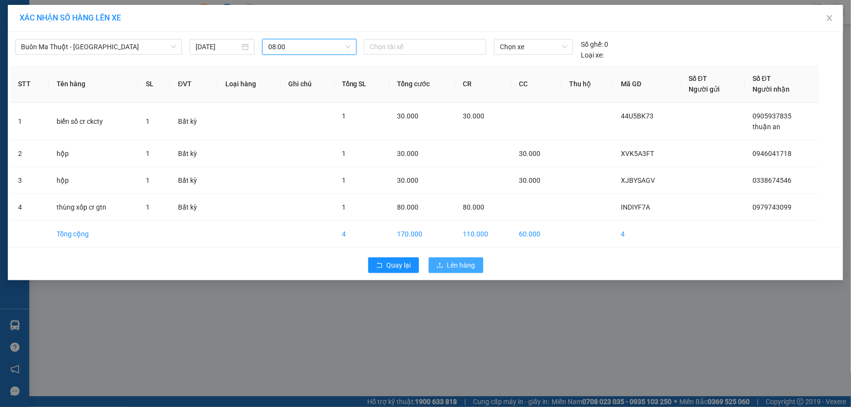
click at [453, 260] on span "Lên hàng" at bounding box center [461, 265] width 28 height 11
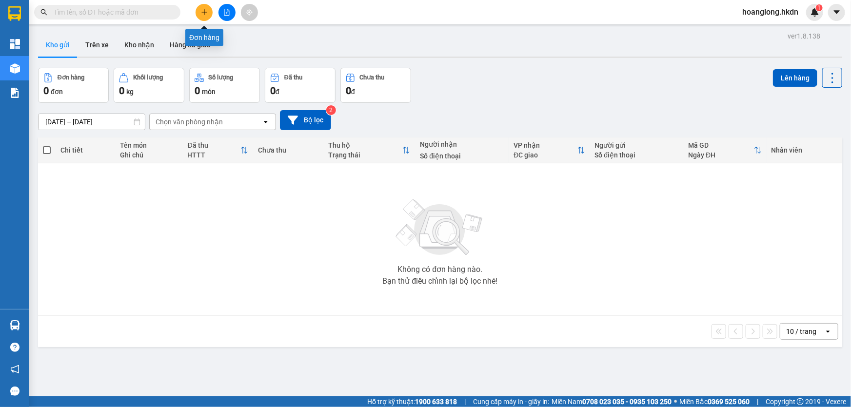
click at [200, 14] on button at bounding box center [204, 12] width 17 height 17
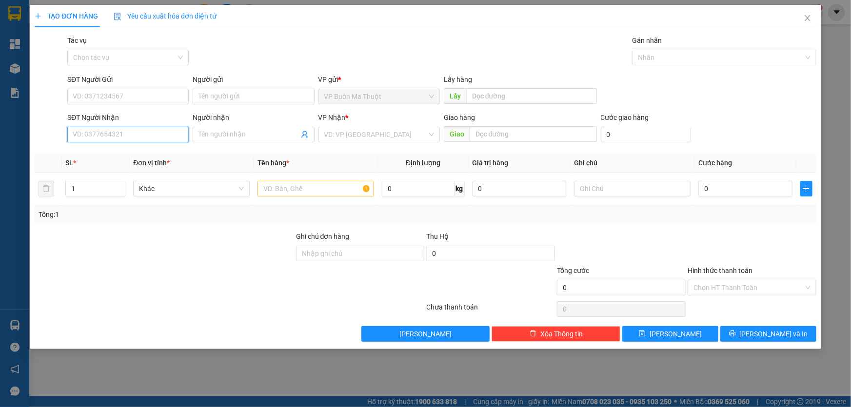
click at [173, 141] on input "SĐT Người Nhận" at bounding box center [127, 135] width 121 height 16
type input "0358488296"
click at [345, 133] on input "search" at bounding box center [375, 134] width 103 height 15
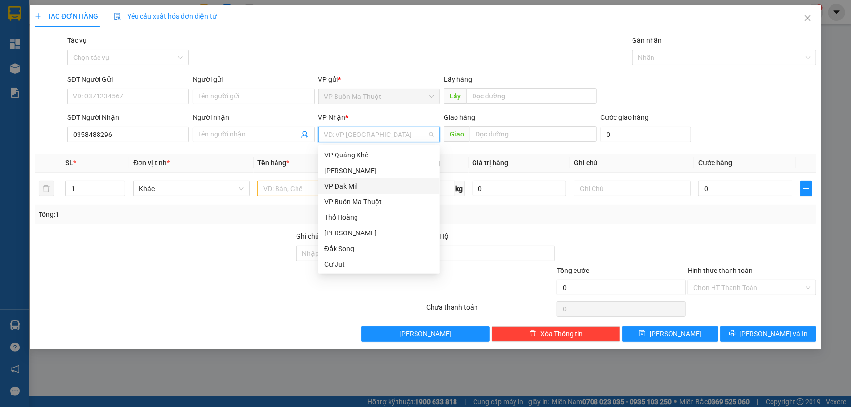
click at [354, 183] on div "VP Đak Mil" at bounding box center [379, 186] width 110 height 11
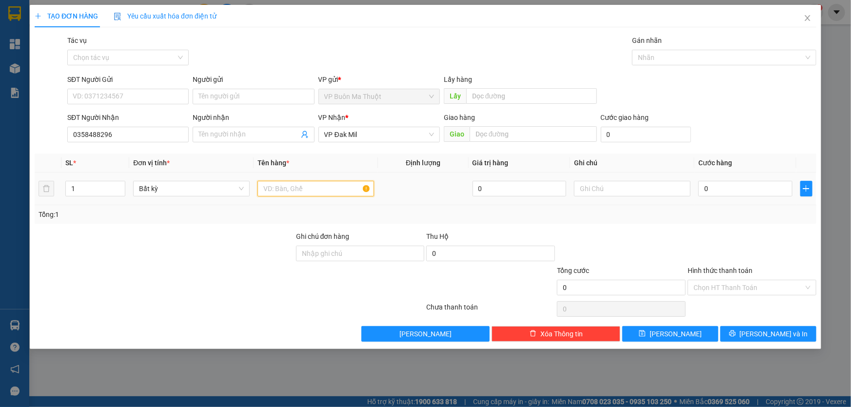
click at [314, 187] on input "text" at bounding box center [315, 189] width 117 height 16
type input "xổ số"
click at [739, 192] on input "0" at bounding box center [745, 189] width 94 height 16
type input "3"
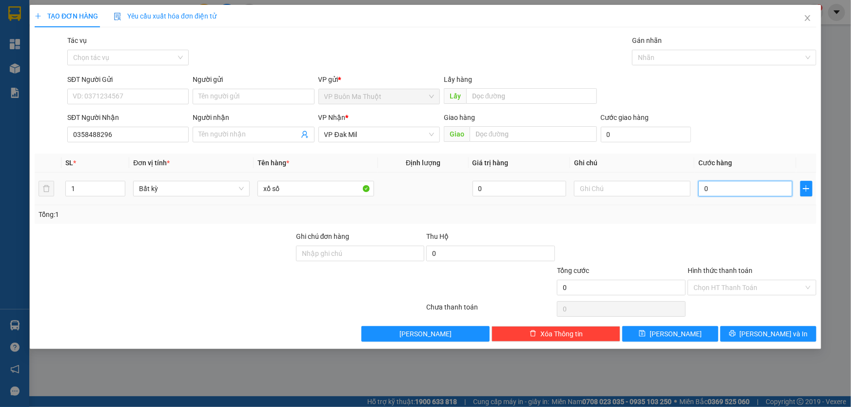
type input "3"
type input "30"
type input "300"
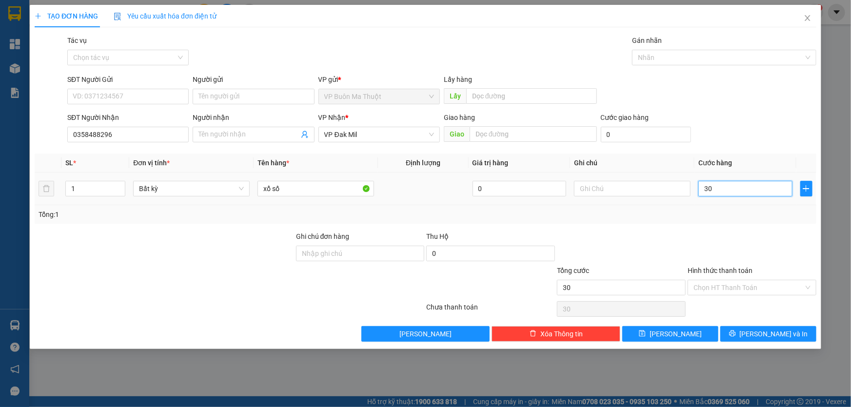
type input "300"
type input "3.000"
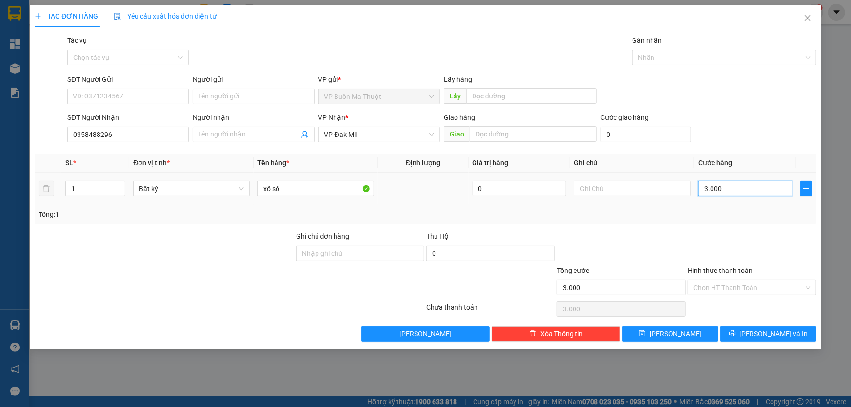
type input "30.000"
click at [733, 289] on input "Hình thức thanh toán" at bounding box center [748, 287] width 110 height 15
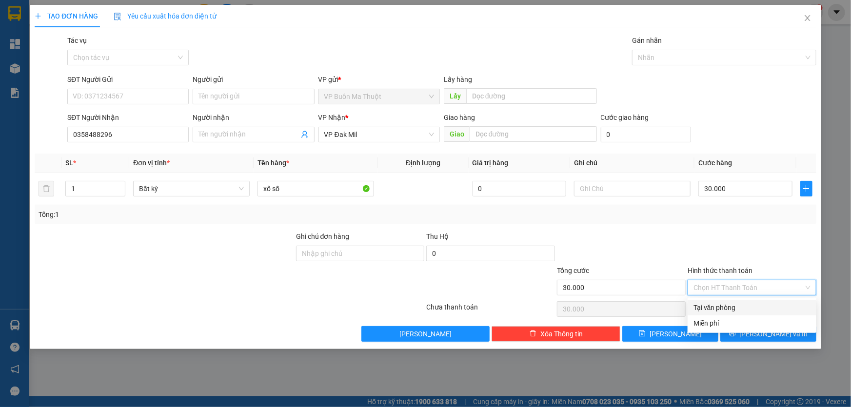
click at [722, 307] on div "Tại văn phòng" at bounding box center [751, 307] width 117 height 11
type input "0"
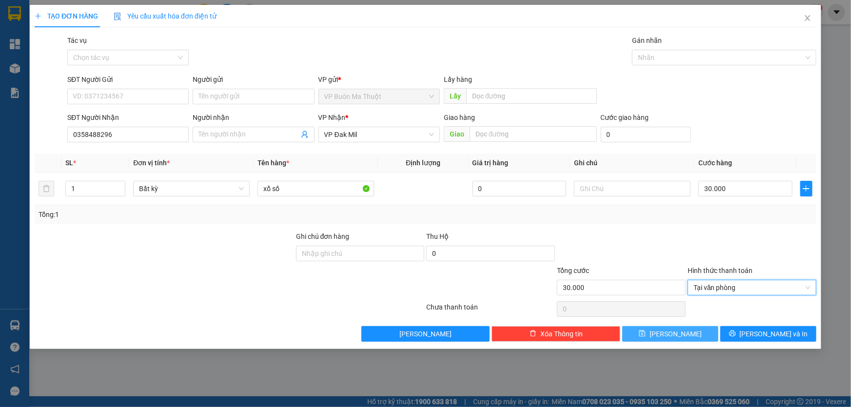
click at [694, 333] on button "Lưu" at bounding box center [670, 334] width 96 height 16
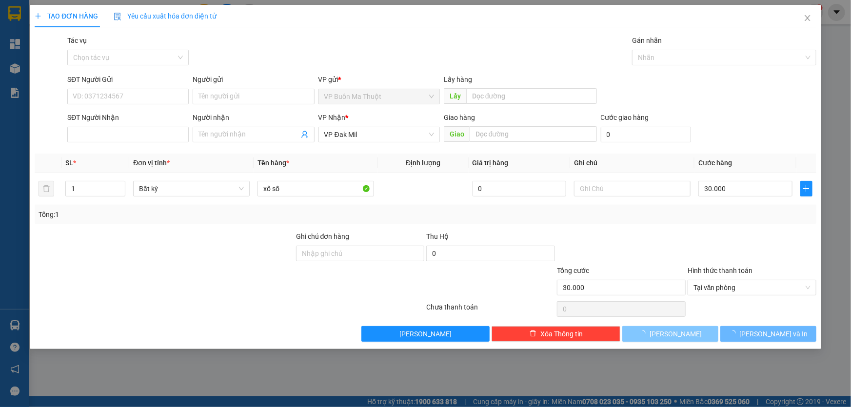
type input "0"
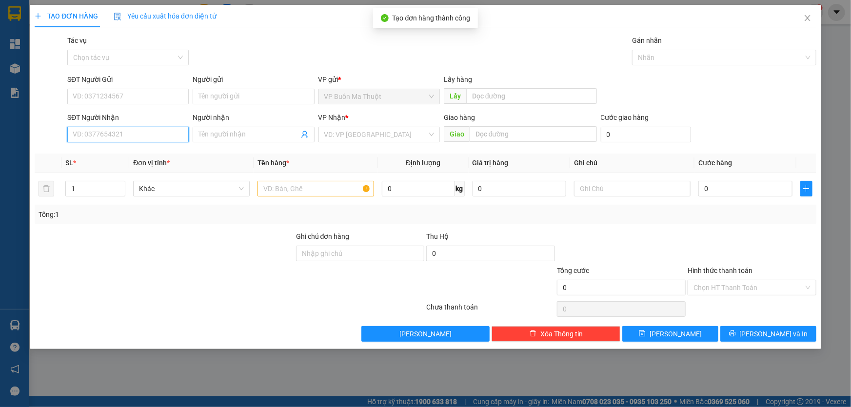
click at [184, 134] on input "SĐT Người Nhận" at bounding box center [127, 135] width 121 height 16
type input "0946058058"
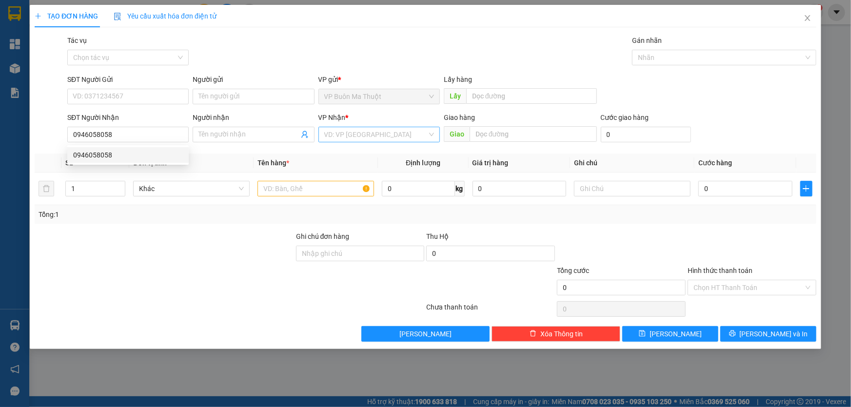
click at [354, 136] on input "search" at bounding box center [375, 134] width 103 height 15
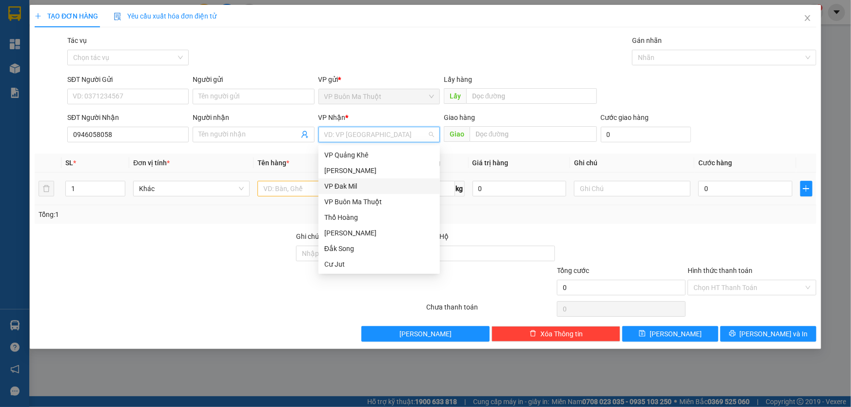
click at [345, 188] on div "VP Đak Mil" at bounding box center [379, 186] width 110 height 11
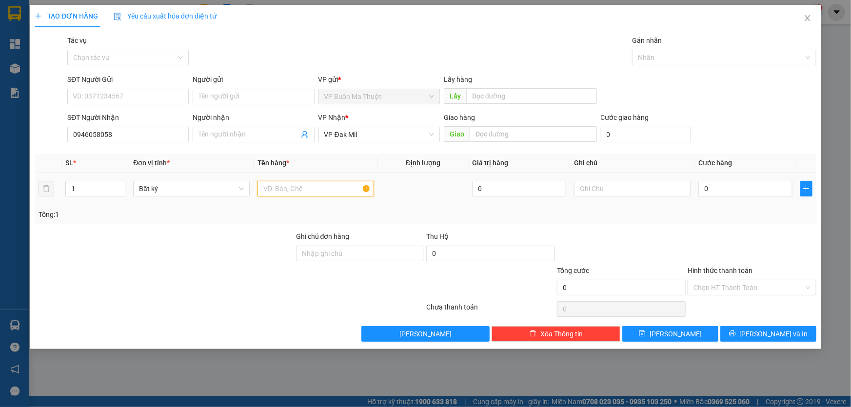
click at [307, 195] on input "text" at bounding box center [315, 189] width 117 height 16
type input "d"
type input "điện thoại"
click at [760, 186] on input "0" at bounding box center [745, 189] width 94 height 16
type input "3"
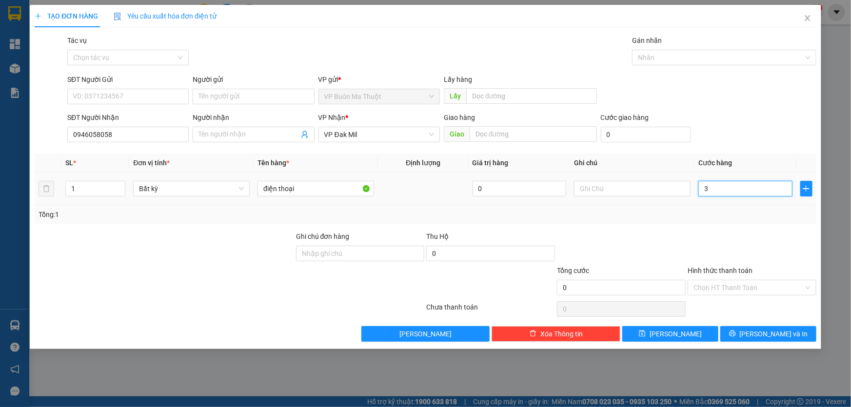
type input "3"
type input "30"
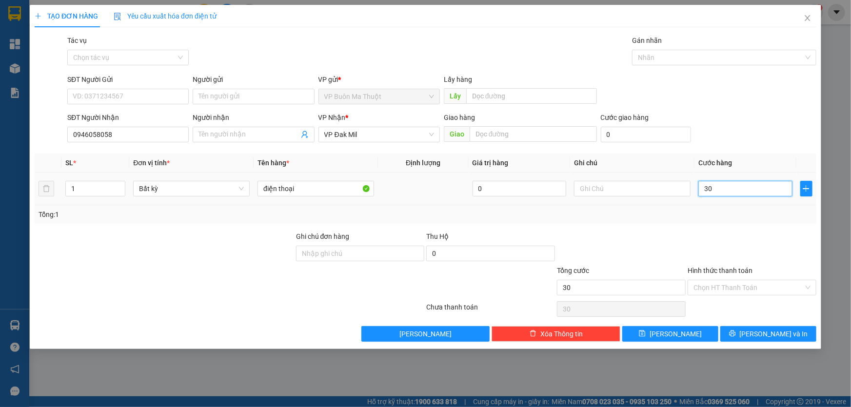
type input "300"
type input "3.000"
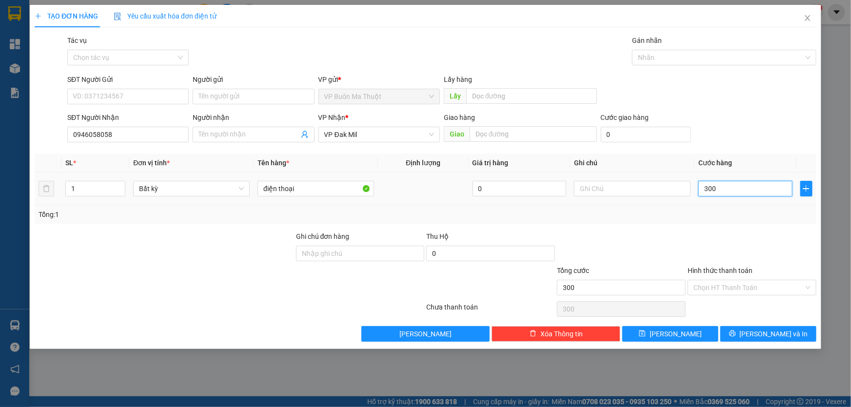
type input "3.000"
type input "30.000"
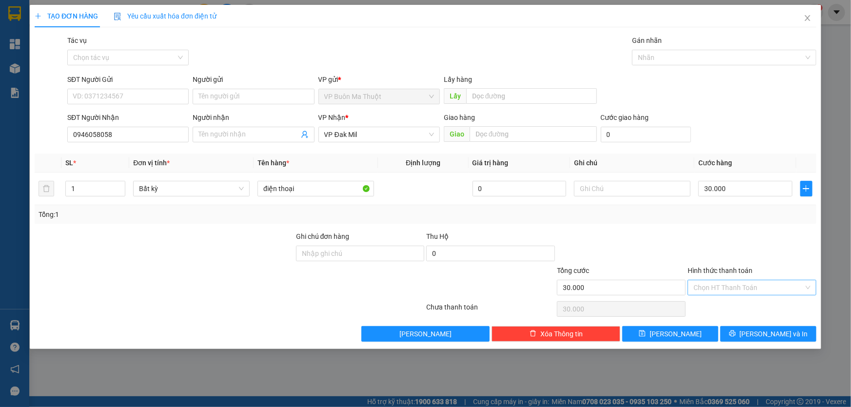
click at [740, 283] on input "Hình thức thanh toán" at bounding box center [748, 287] width 110 height 15
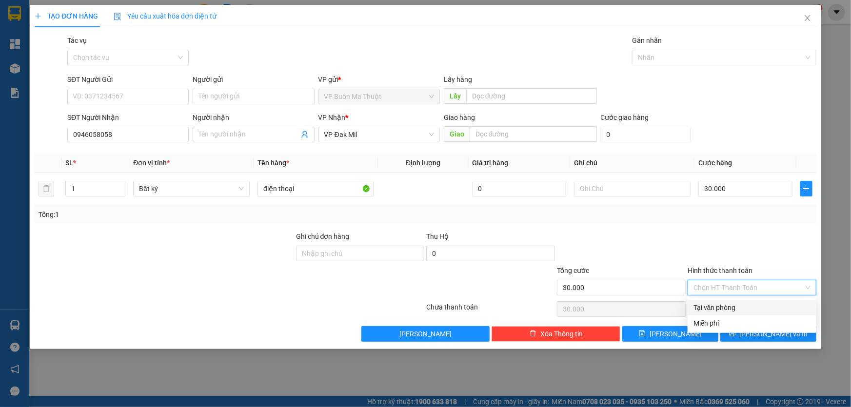
click at [709, 307] on div "Tại văn phòng" at bounding box center [751, 307] width 117 height 11
type input "0"
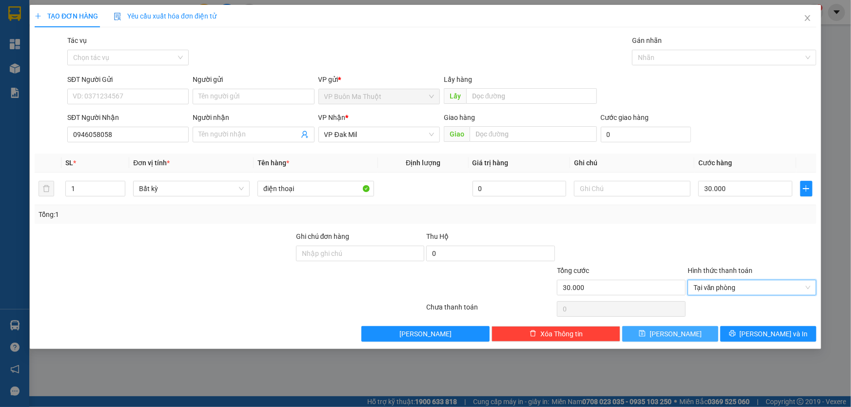
click at [692, 331] on button "Lưu" at bounding box center [670, 334] width 96 height 16
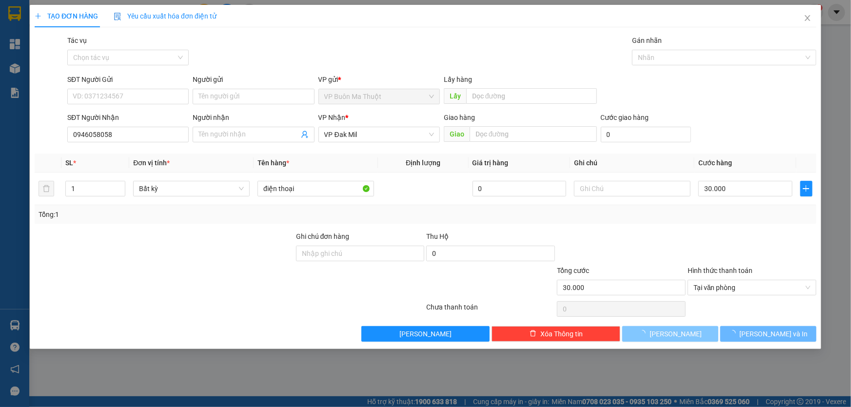
type input "0"
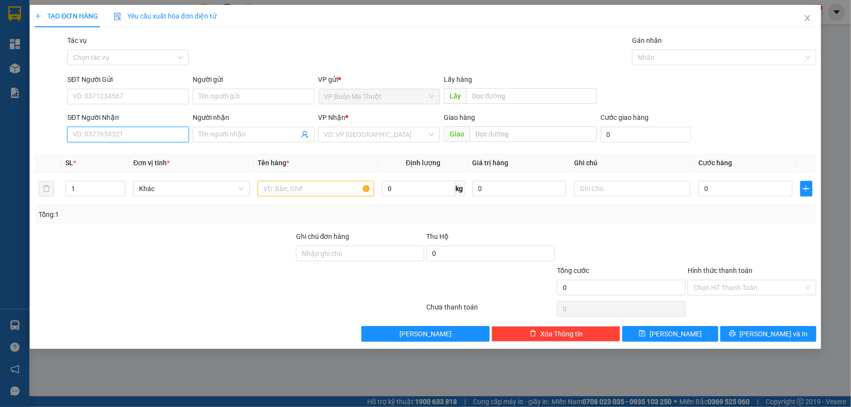
drag, startPoint x: 107, startPoint y: 132, endPoint x: 148, endPoint y: 141, distance: 42.1
click at [109, 132] on input "SĐT Người Nhận" at bounding box center [127, 135] width 121 height 16
type input "0794686370"
click at [339, 132] on input "search" at bounding box center [375, 134] width 103 height 15
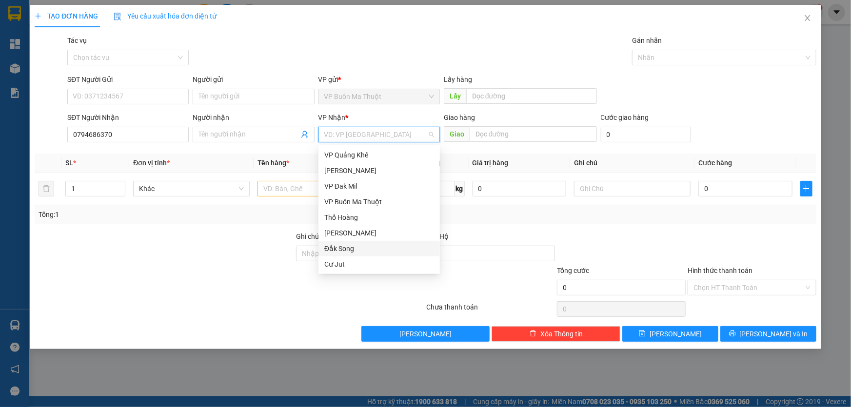
click at [341, 246] on div "Đắk Song" at bounding box center [379, 248] width 110 height 11
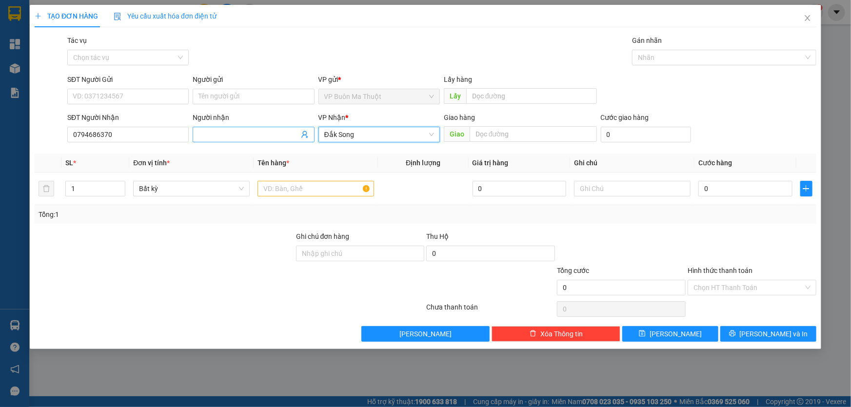
click at [258, 136] on input "Người nhận" at bounding box center [248, 134] width 100 height 11
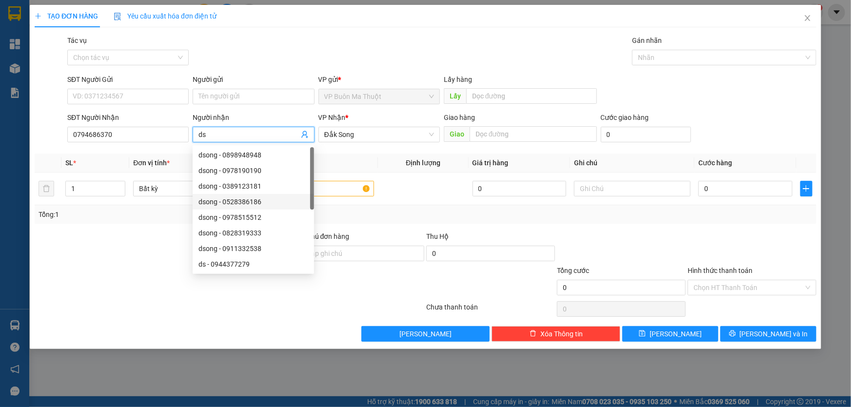
click at [311, 190] on div at bounding box center [312, 178] width 4 height 62
type input "ds"
click at [371, 198] on div at bounding box center [315, 189] width 117 height 20
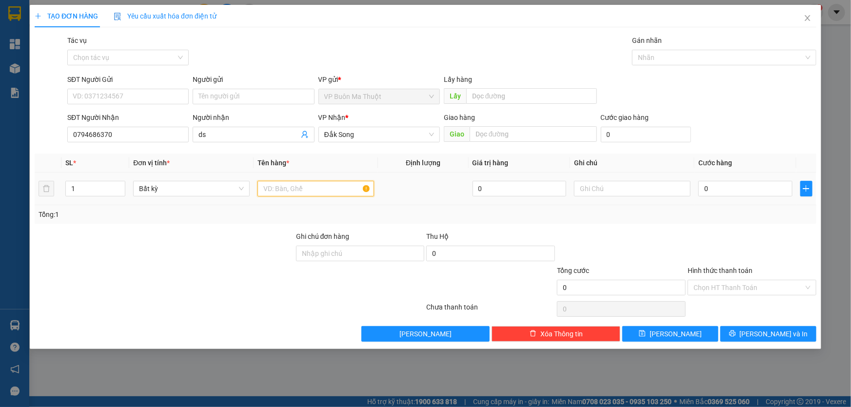
click at [308, 194] on input "text" at bounding box center [315, 189] width 117 height 16
type input "kiện"
click at [789, 190] on input "0" at bounding box center [745, 189] width 94 height 16
type input "3"
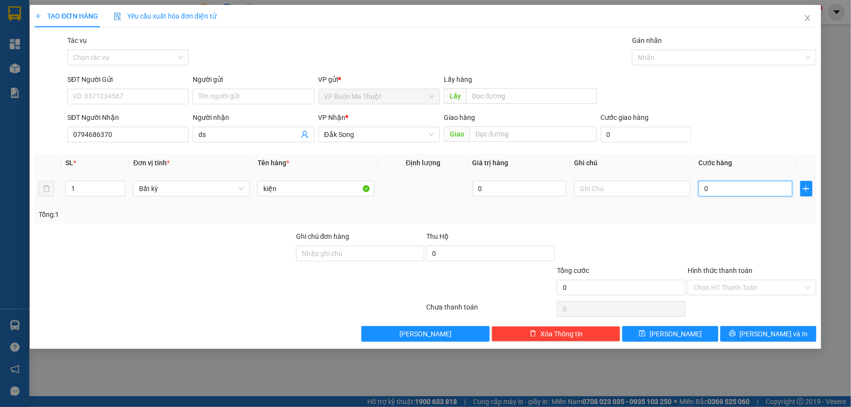
type input "3"
type input "30"
type input "300"
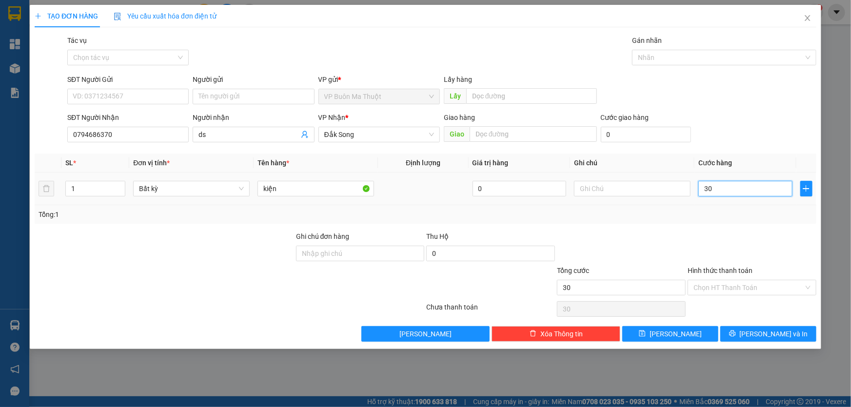
type input "300"
type input "3.000"
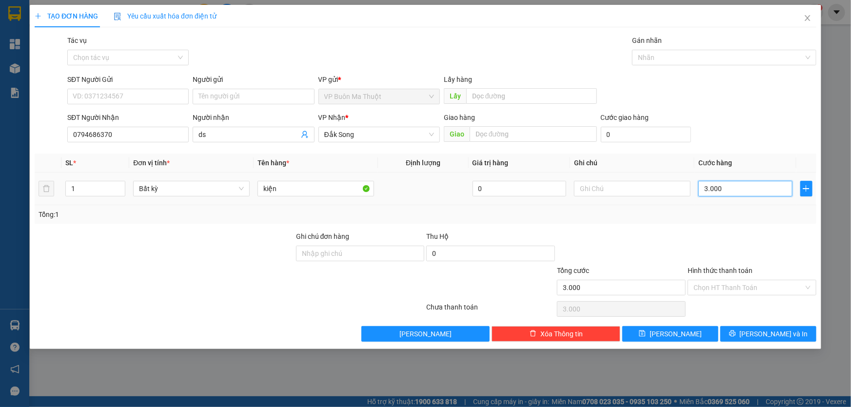
type input "30.000"
click at [727, 288] on input "Hình thức thanh toán" at bounding box center [748, 287] width 110 height 15
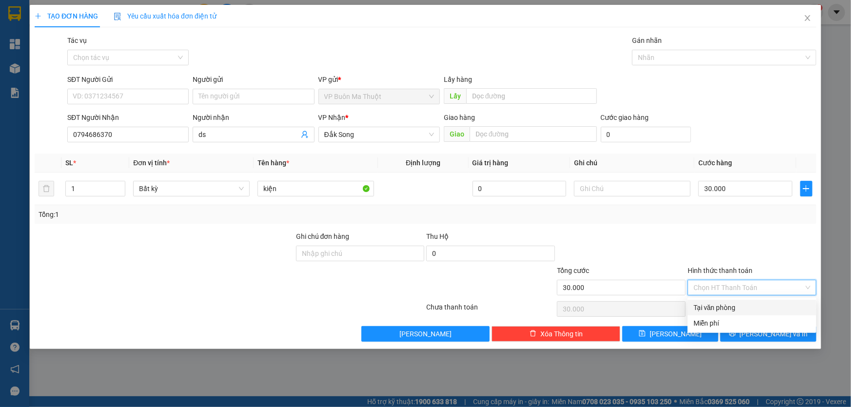
click at [718, 306] on div "Tại văn phòng" at bounding box center [751, 307] width 117 height 11
type input "0"
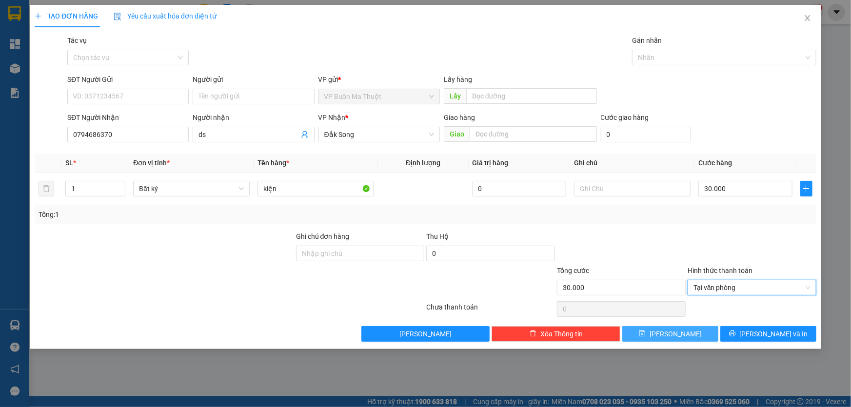
click at [683, 335] on button "Lưu" at bounding box center [670, 334] width 96 height 16
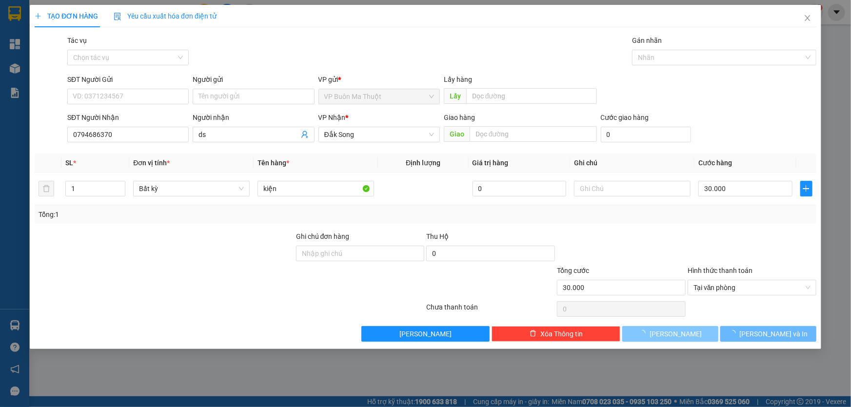
type input "0"
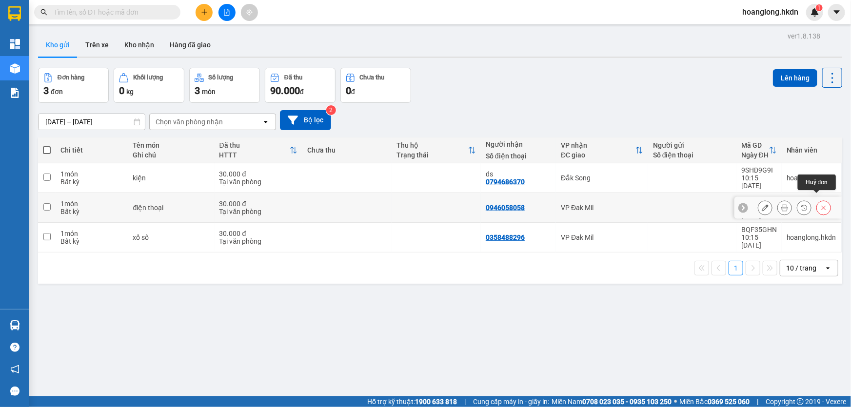
click at [820, 200] on button at bounding box center [824, 207] width 14 height 17
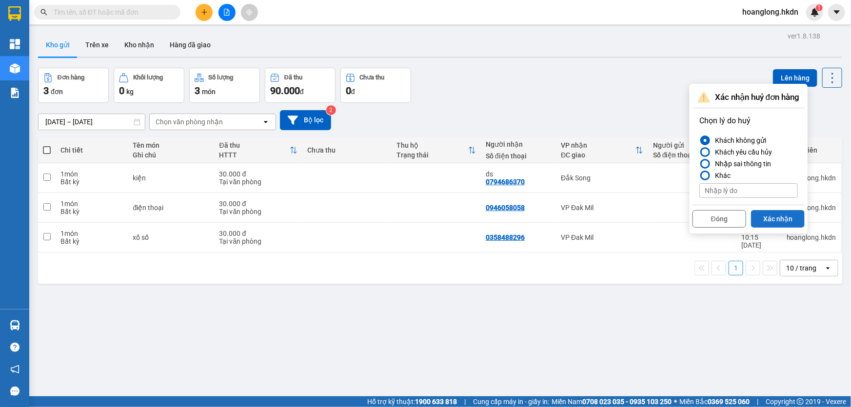
click at [768, 219] on button "Xác nhận" at bounding box center [778, 219] width 54 height 18
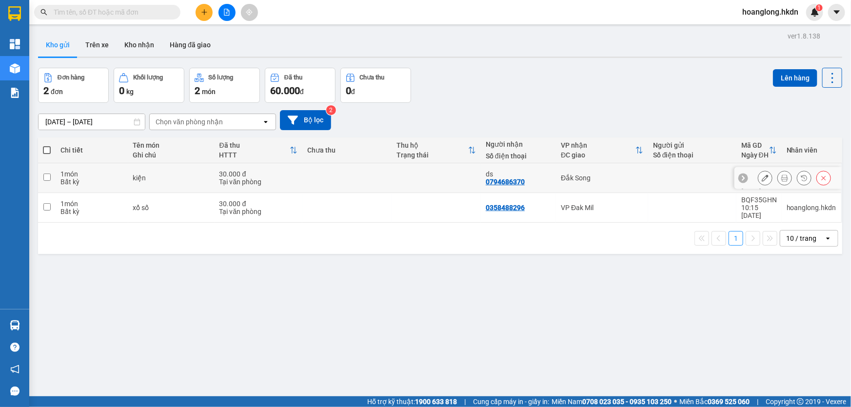
click at [448, 181] on td at bounding box center [436, 178] width 89 height 30
checkbox input "true"
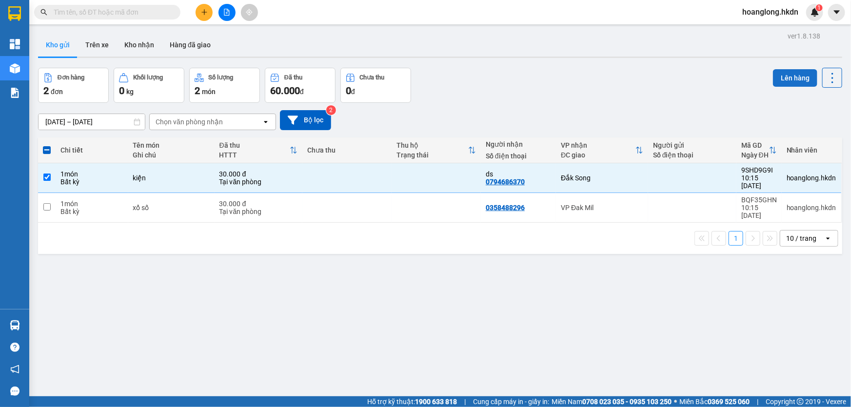
click at [801, 74] on button "Lên hàng" at bounding box center [795, 78] width 44 height 18
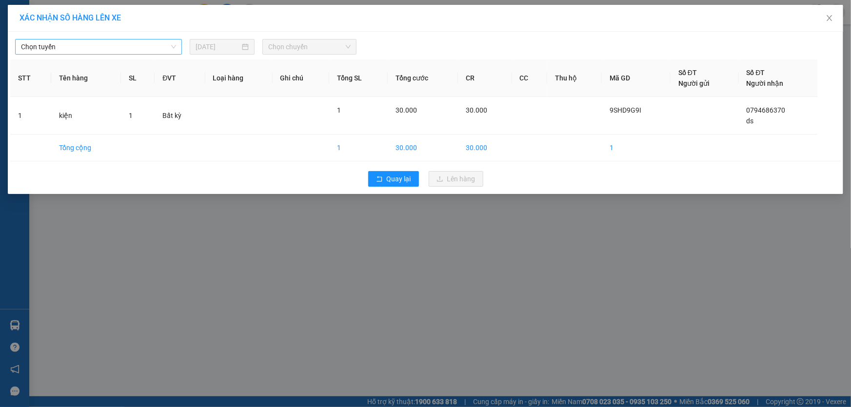
click at [111, 47] on span "Chọn tuyến" at bounding box center [98, 46] width 155 height 15
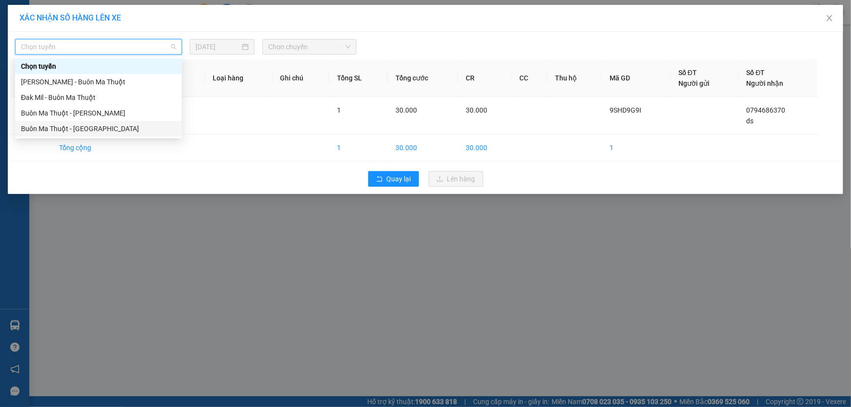
click at [80, 133] on div "Buôn Ma Thuột - Gia Nghĩa" at bounding box center [98, 128] width 155 height 11
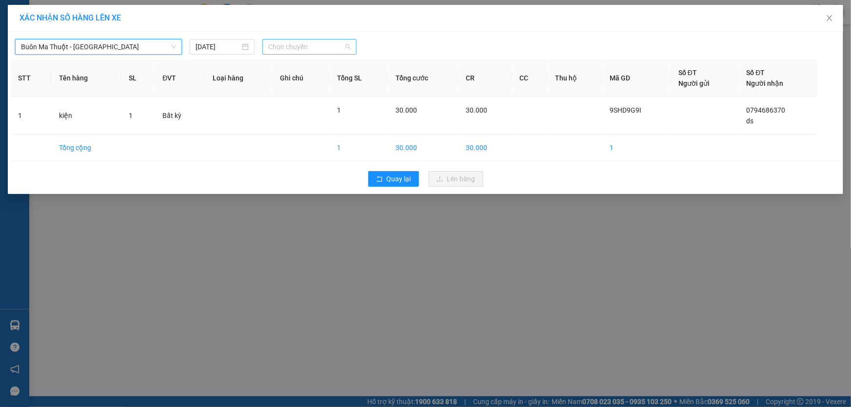
click at [294, 44] on span "Chọn chuyến" at bounding box center [309, 46] width 82 height 15
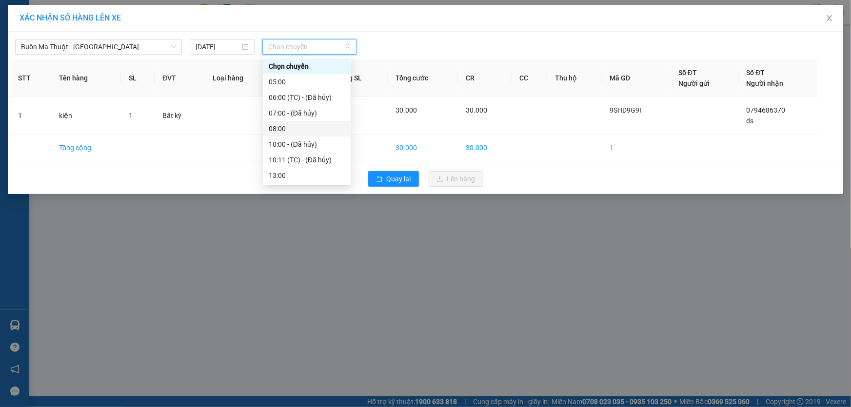
click at [301, 134] on div "08:00" at bounding box center [307, 128] width 76 height 11
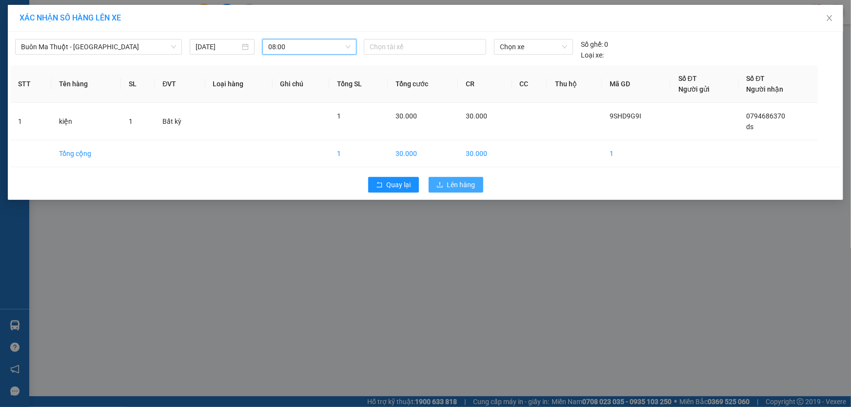
click at [468, 187] on span "Lên hàng" at bounding box center [461, 184] width 28 height 11
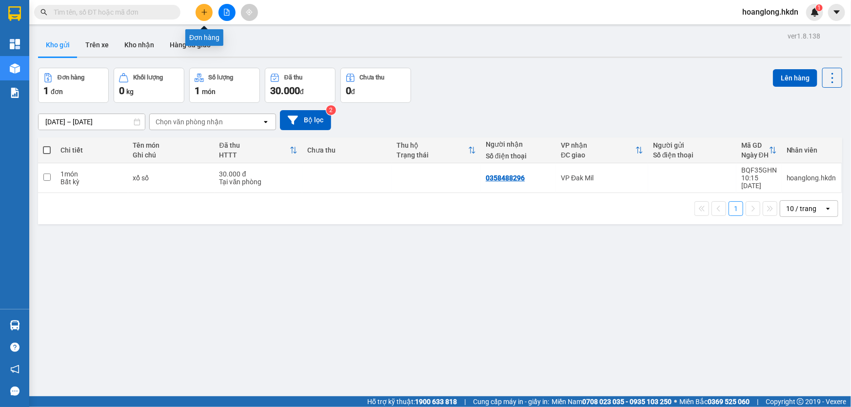
click at [208, 11] on button at bounding box center [204, 12] width 17 height 17
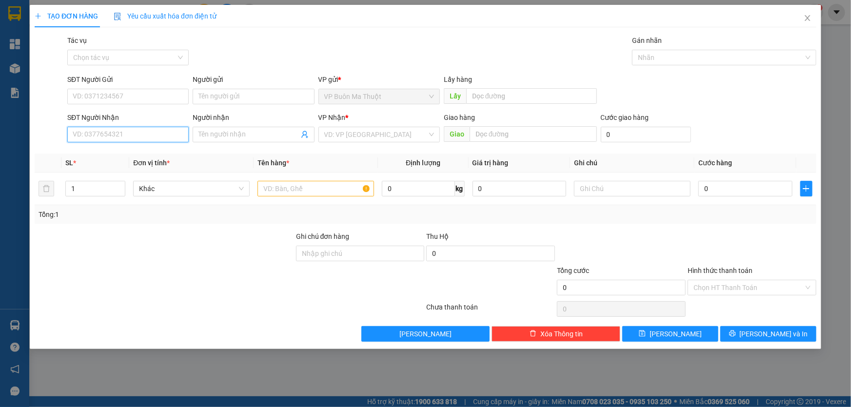
click at [169, 135] on input "SĐT Người Nhận" at bounding box center [127, 135] width 121 height 16
type input "0938741690"
click at [372, 138] on input "search" at bounding box center [375, 134] width 103 height 15
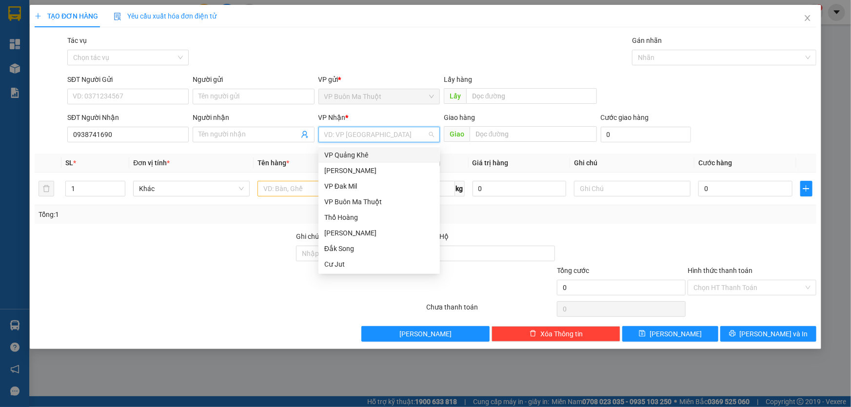
click at [368, 153] on div "VP Quảng Khê" at bounding box center [379, 155] width 110 height 11
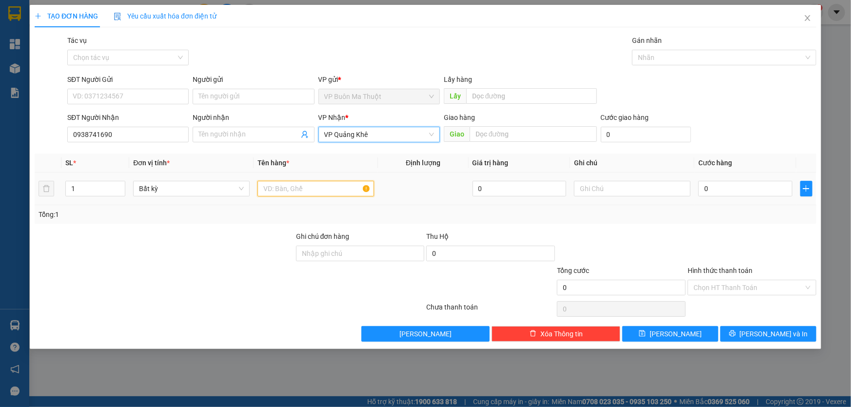
click at [296, 188] on input "text" at bounding box center [315, 189] width 117 height 16
type input "2 món"
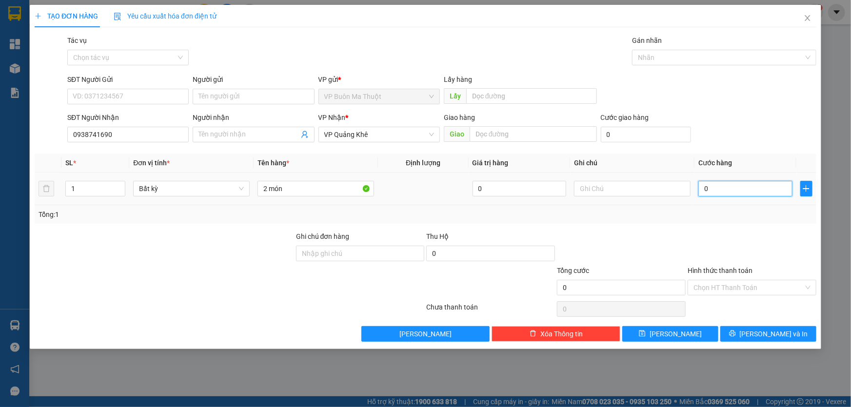
click at [741, 191] on input "0" at bounding box center [745, 189] width 94 height 16
type input "8"
type input "80"
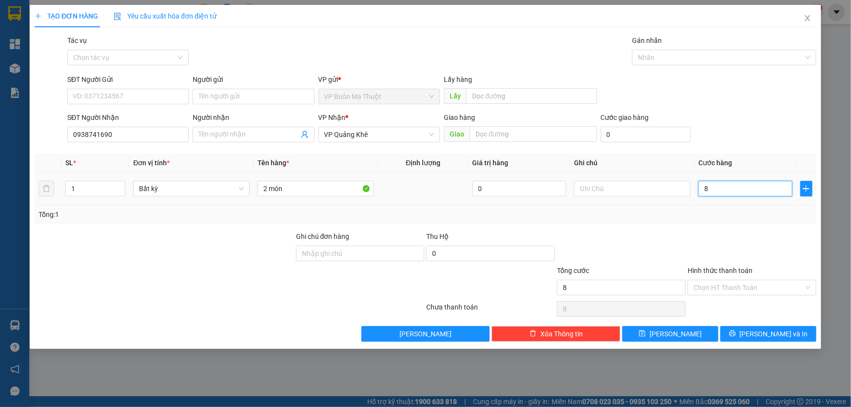
type input "80"
type input "800"
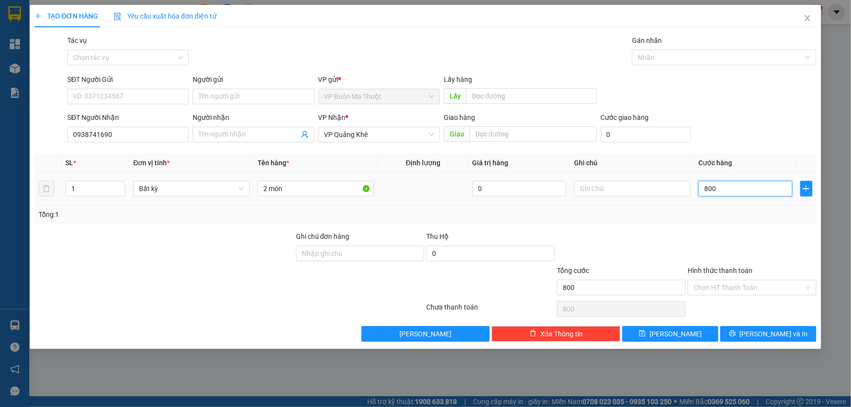
type input "8.000"
type input "80.000"
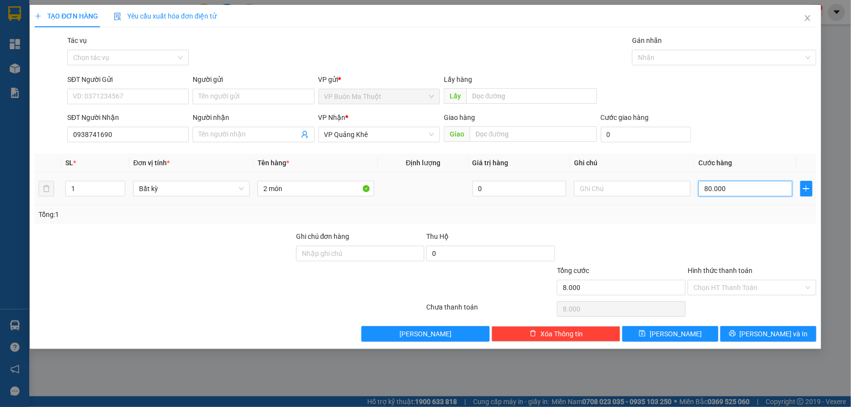
type input "80.000"
click at [660, 329] on button "Lưu" at bounding box center [670, 334] width 96 height 16
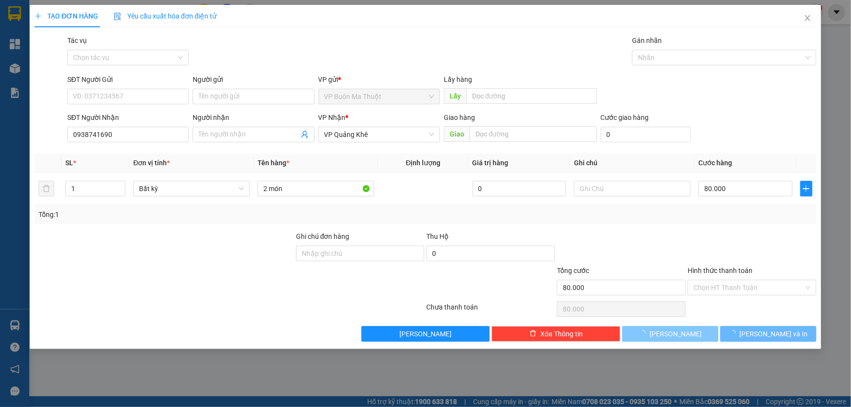
type input "0"
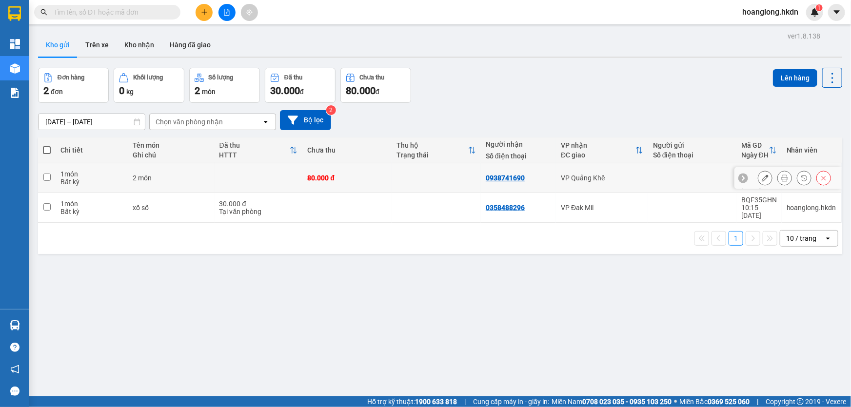
click at [430, 179] on td at bounding box center [436, 178] width 89 height 30
checkbox input "true"
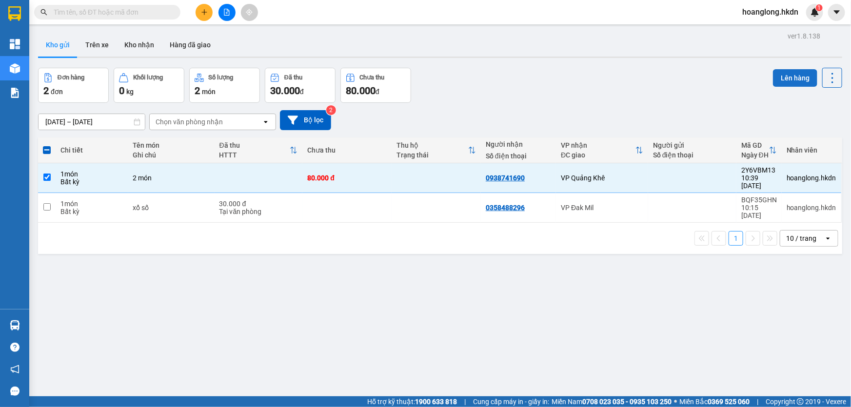
click at [779, 76] on button "Lên hàng" at bounding box center [795, 78] width 44 height 18
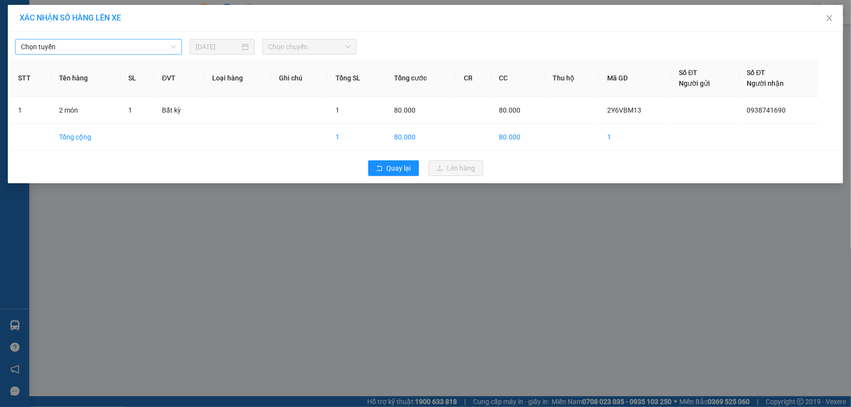
click at [119, 47] on span "Chọn tuyến" at bounding box center [98, 46] width 155 height 15
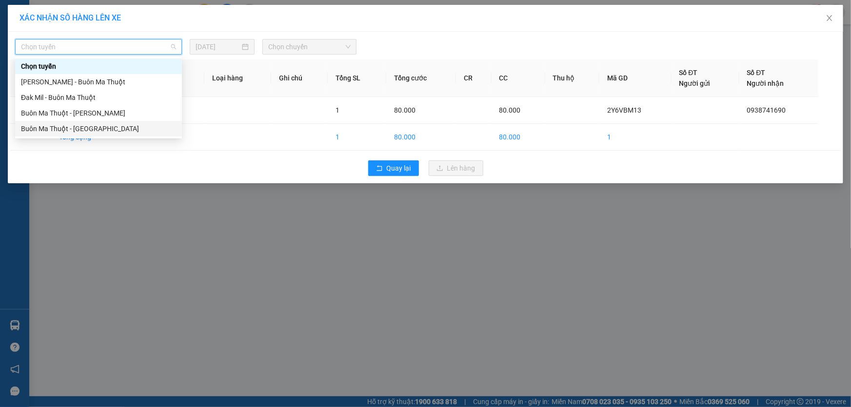
click at [100, 127] on div "Buôn Ma Thuột - Gia Nghĩa" at bounding box center [98, 128] width 155 height 11
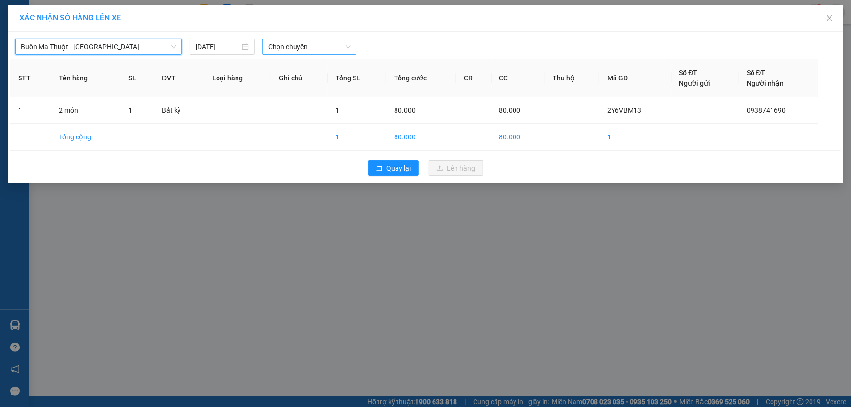
click at [302, 50] on span "Chọn chuyến" at bounding box center [309, 46] width 82 height 15
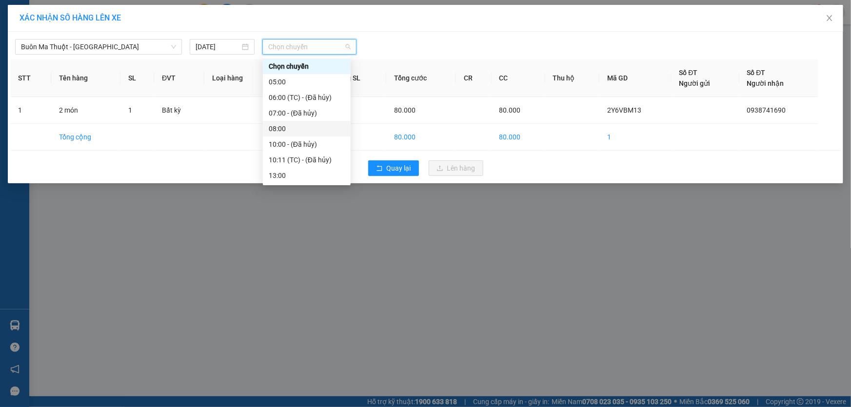
click at [295, 131] on div "08:00" at bounding box center [307, 128] width 76 height 11
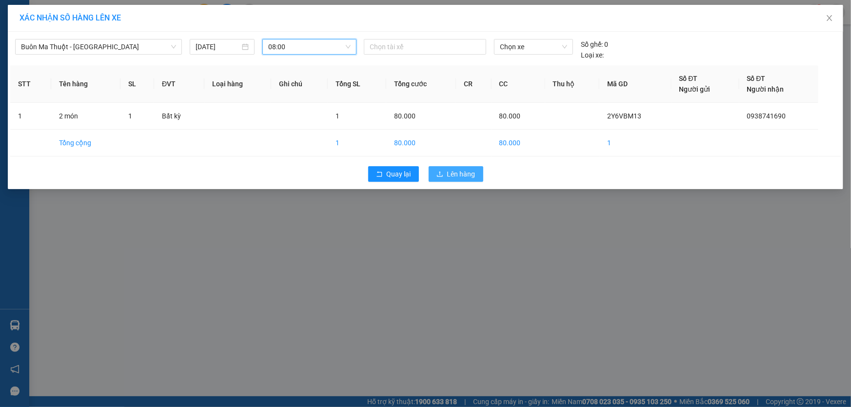
click at [460, 175] on span "Lên hàng" at bounding box center [461, 174] width 28 height 11
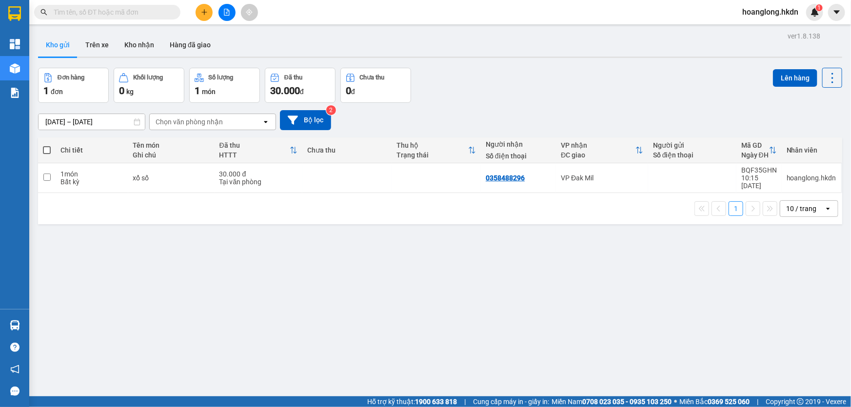
click at [203, 14] on icon "plus" at bounding box center [204, 12] width 7 height 7
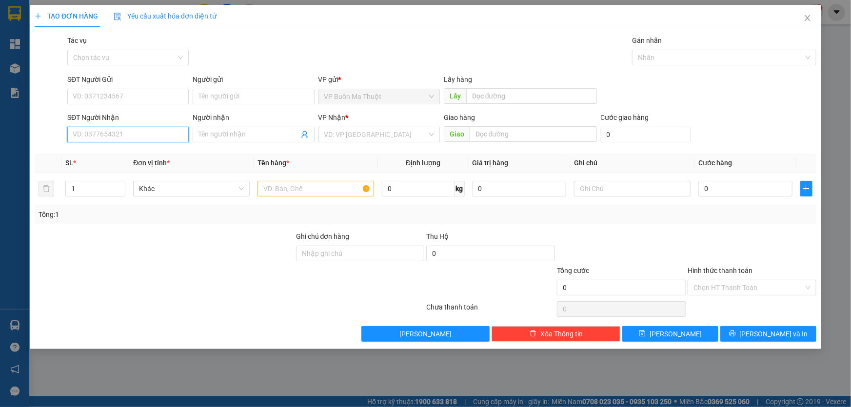
click at [147, 136] on input "SĐT Người Nhận" at bounding box center [127, 135] width 121 height 16
type input "0794597039"
click at [158, 159] on div "0794597039 - kim thuỳ" at bounding box center [128, 155] width 110 height 11
type input "kim thuỳ"
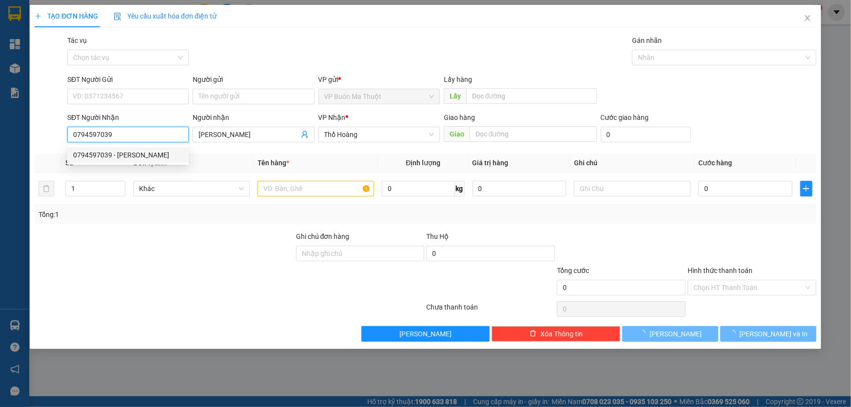
type input "40.000"
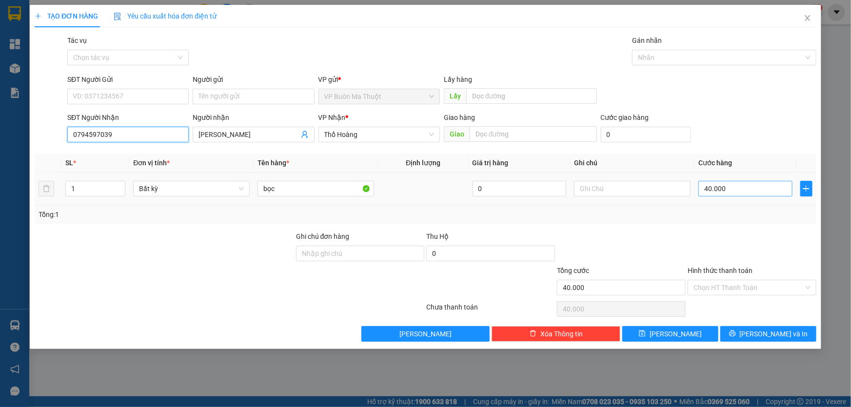
type input "0794597039"
click at [743, 188] on input "40.000" at bounding box center [745, 189] width 94 height 16
type input "3"
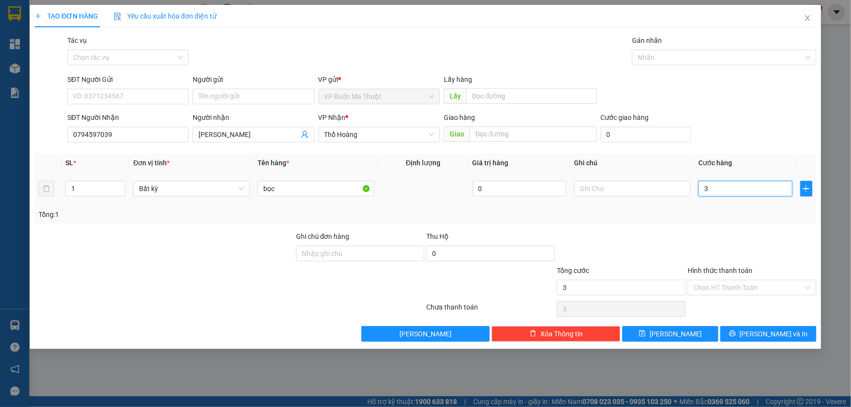
type input "30"
type input "300"
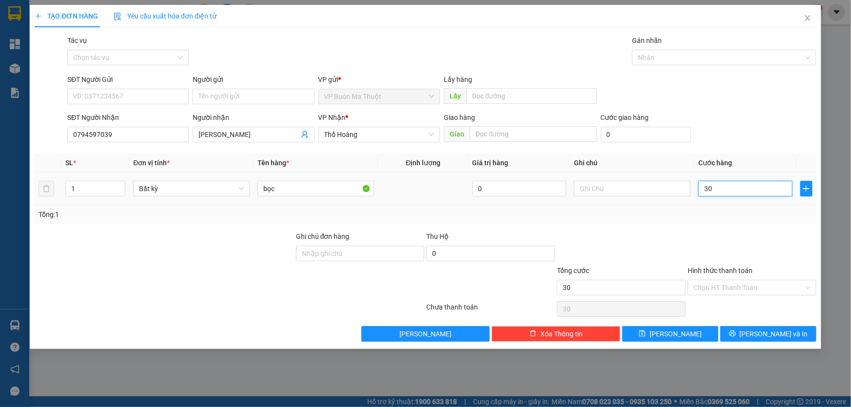
type input "300"
type input "3.000"
type input "30.000"
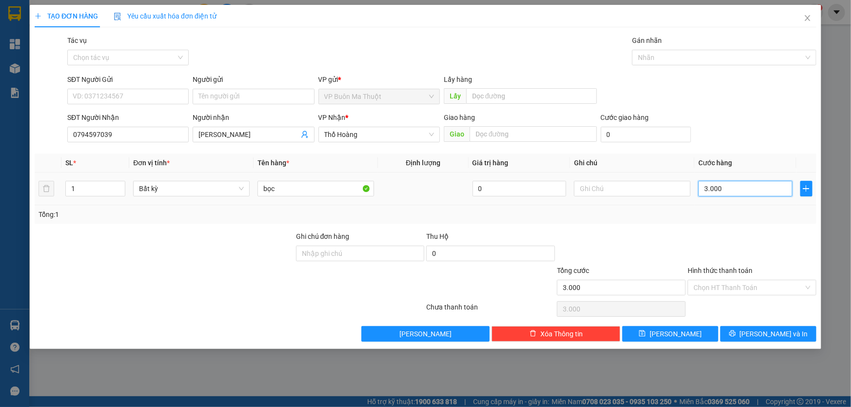
type input "30.000"
click at [678, 332] on span "Lưu" at bounding box center [675, 334] width 52 height 11
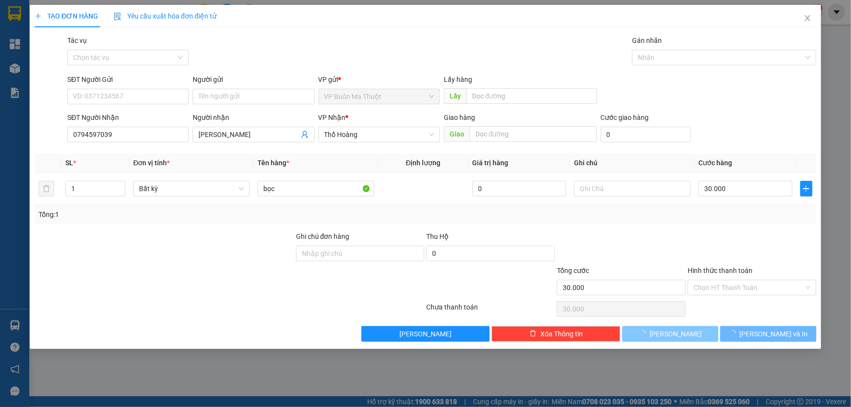
type input "0"
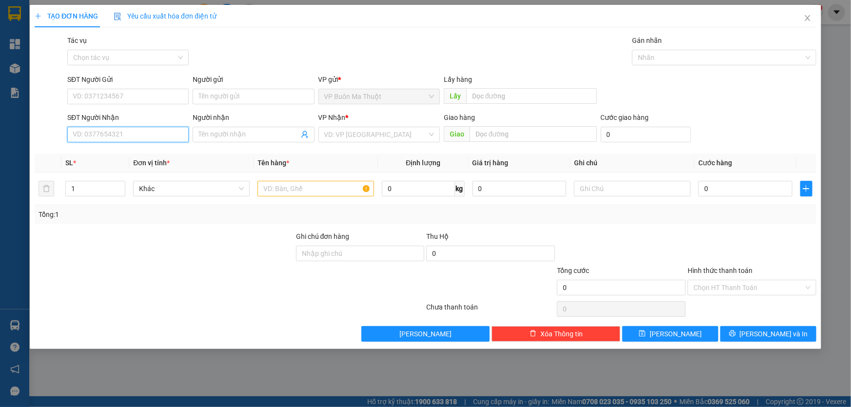
click at [132, 131] on input "SĐT Người Nhận" at bounding box center [127, 135] width 121 height 16
type input "0942600765"
click at [351, 130] on input "search" at bounding box center [375, 134] width 103 height 15
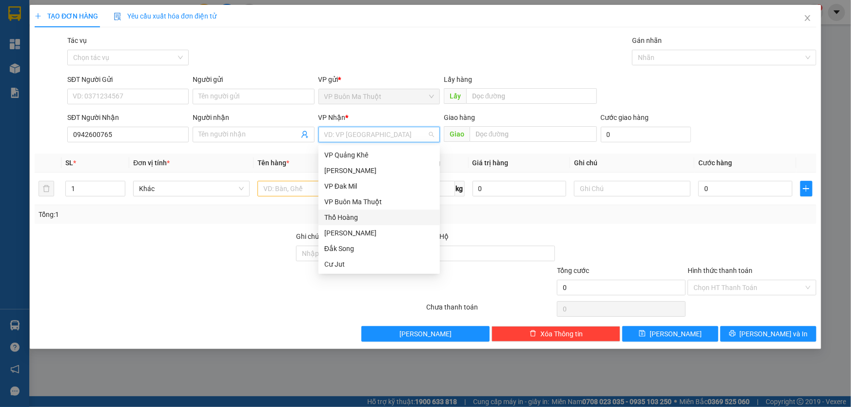
drag, startPoint x: 350, startPoint y: 218, endPoint x: 339, endPoint y: 209, distance: 14.5
click at [350, 218] on div "Thổ Hoàng" at bounding box center [379, 217] width 110 height 11
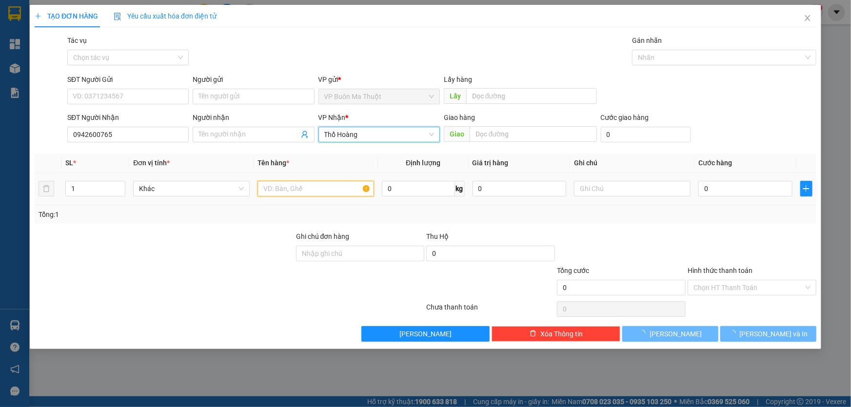
click at [307, 190] on input "text" at bounding box center [315, 189] width 117 height 16
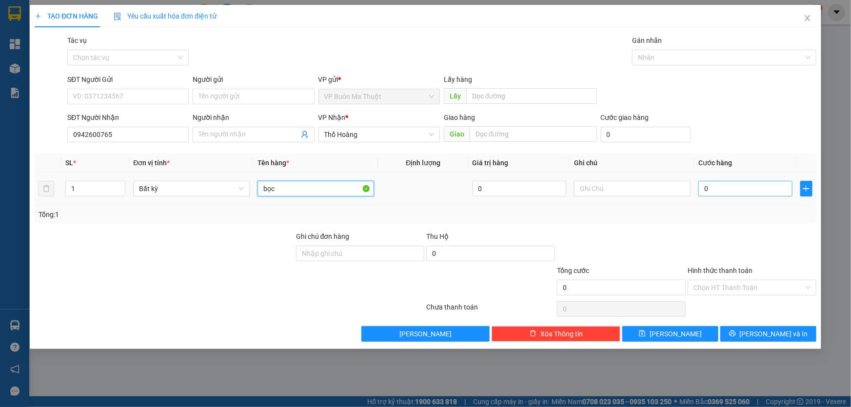
type input "bọc"
click at [723, 185] on input "0" at bounding box center [745, 189] width 94 height 16
type input "3"
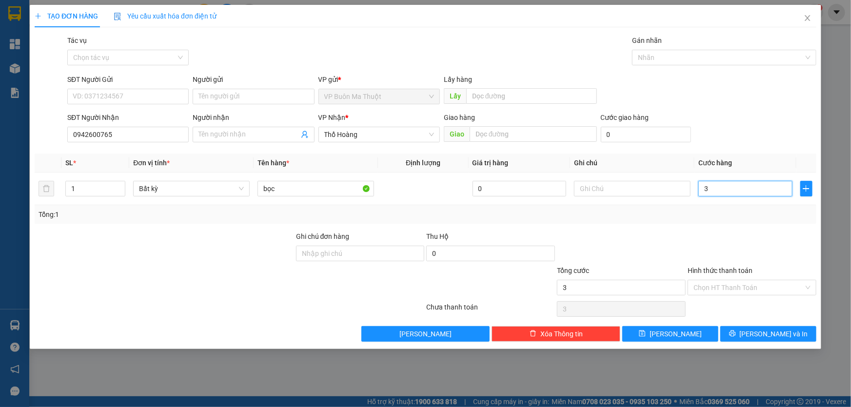
type input "30"
type input "300"
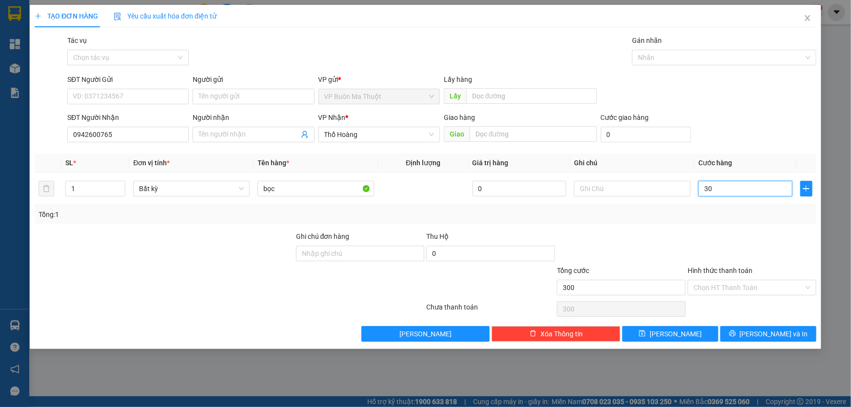
type input "300"
type input "3.000"
type input "30.000"
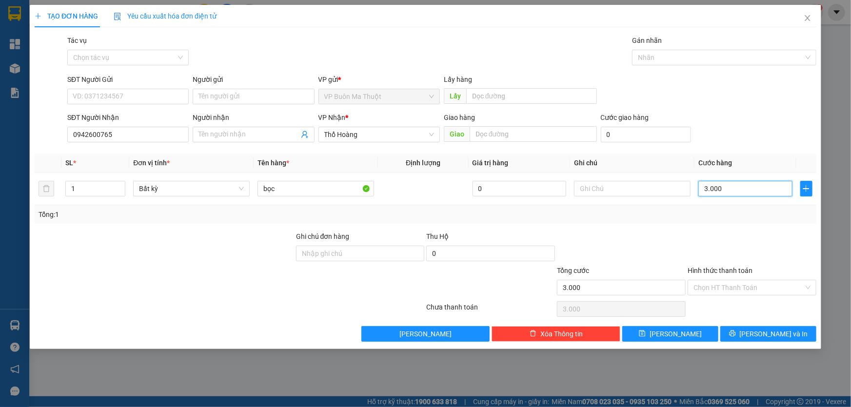
type input "30.000"
click at [690, 336] on button "Lưu" at bounding box center [670, 334] width 96 height 16
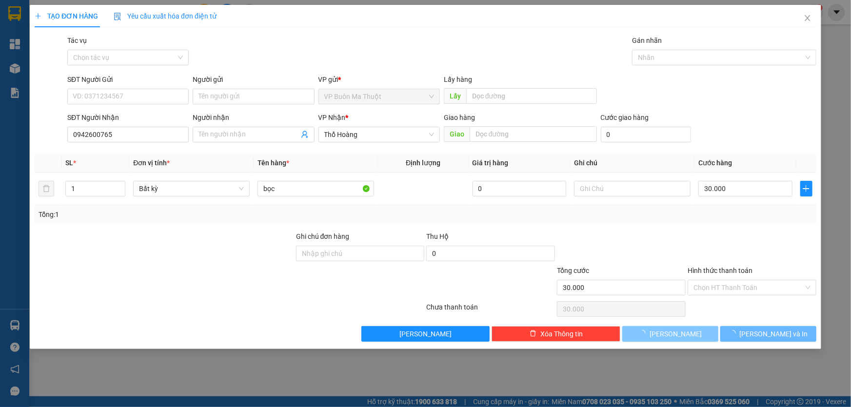
type input "0"
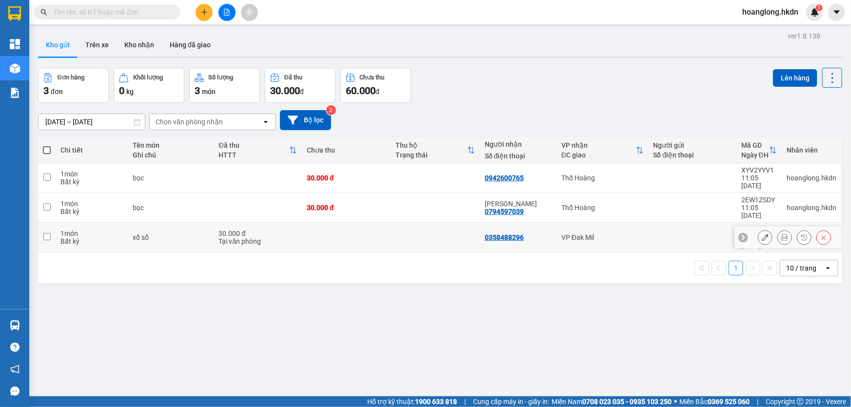
click at [380, 225] on td at bounding box center [346, 238] width 89 height 30
checkbox input "true"
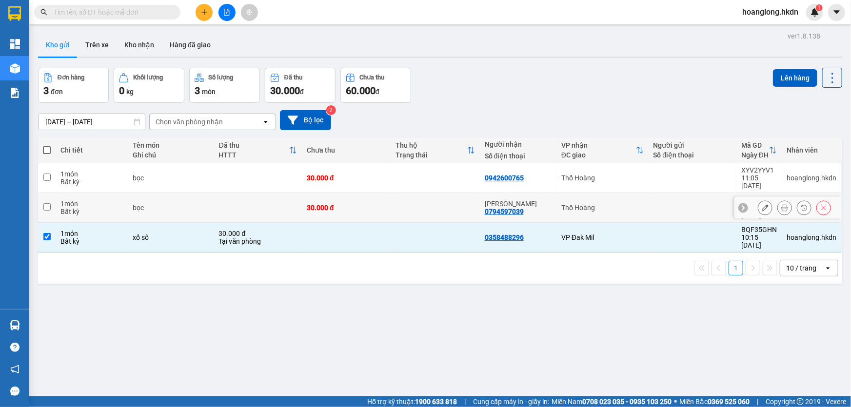
click at [381, 204] on div "30.000 đ" at bounding box center [346, 208] width 79 height 8
checkbox input "true"
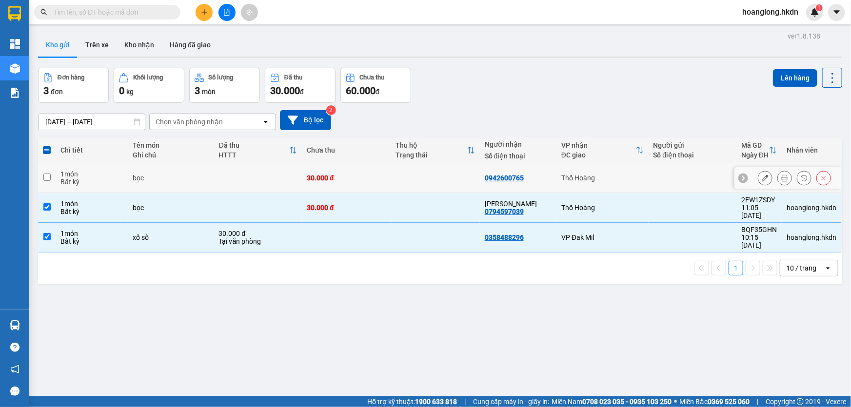
click at [410, 177] on td at bounding box center [435, 178] width 89 height 30
checkbox input "true"
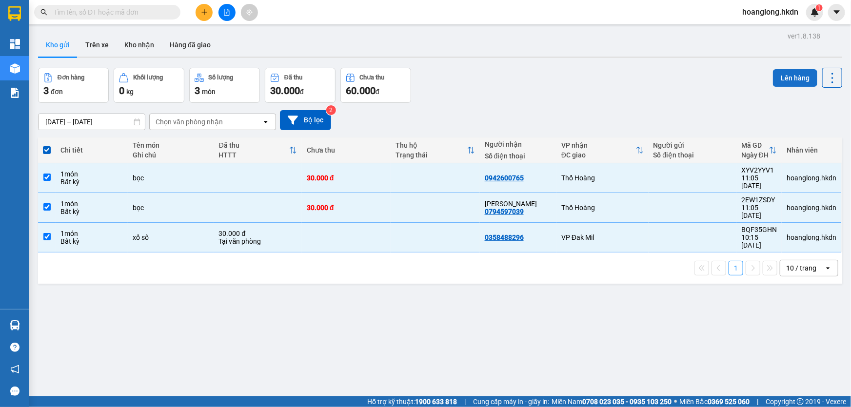
click at [782, 79] on button "Lên hàng" at bounding box center [795, 78] width 44 height 18
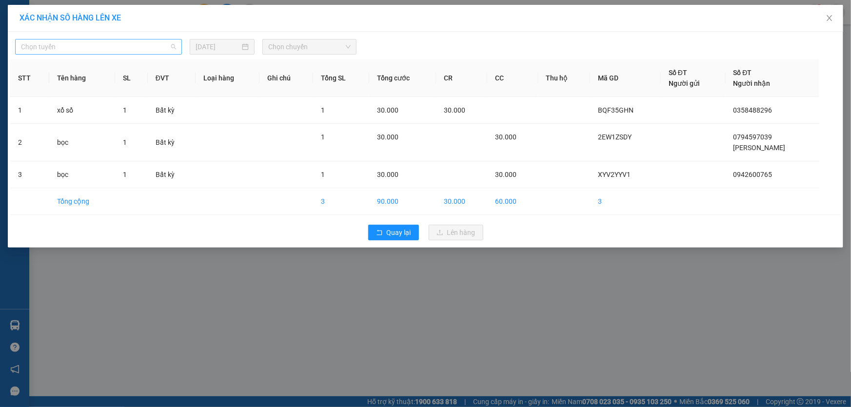
click at [147, 45] on span "Chọn tuyến" at bounding box center [98, 46] width 155 height 15
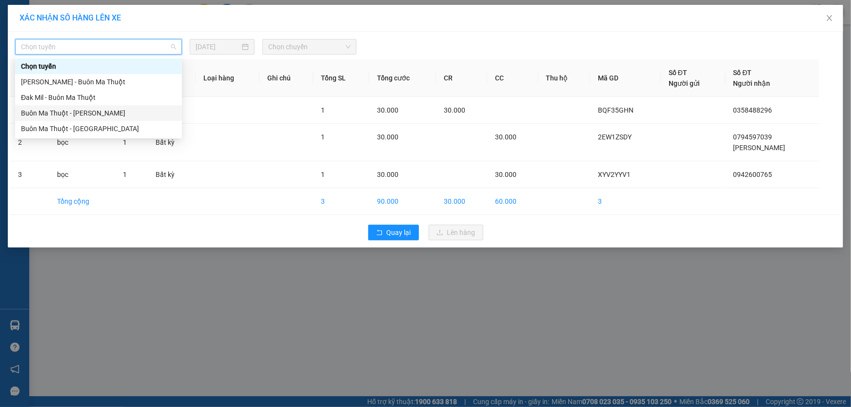
click at [88, 116] on div "Buôn Ma Thuột - Đak Mil" at bounding box center [98, 113] width 155 height 11
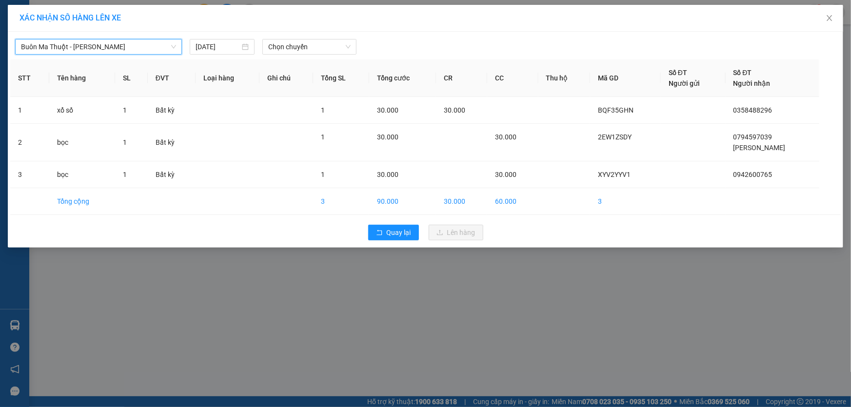
click at [297, 38] on div "Buôn Ma Thuột - Đak Mil Buôn Ma Thuột - Đak Mil 14/08/2025 Chọn chuyến" at bounding box center [425, 44] width 830 height 20
click at [297, 39] on div "Chọn chuyến" at bounding box center [309, 47] width 94 height 16
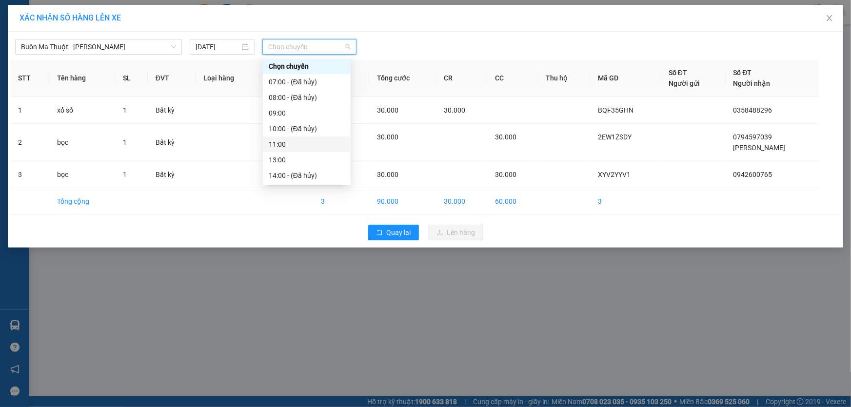
click at [279, 141] on div "11:00" at bounding box center [307, 144] width 76 height 11
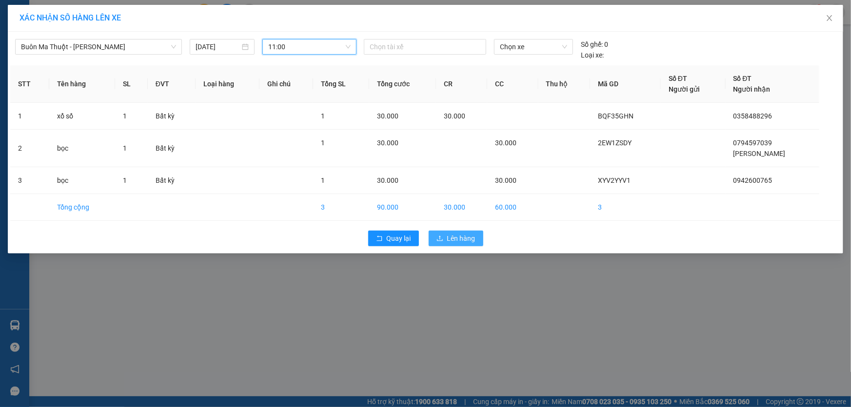
click at [463, 241] on span "Lên hàng" at bounding box center [461, 238] width 28 height 11
